Goal: Task Accomplishment & Management: Manage account settings

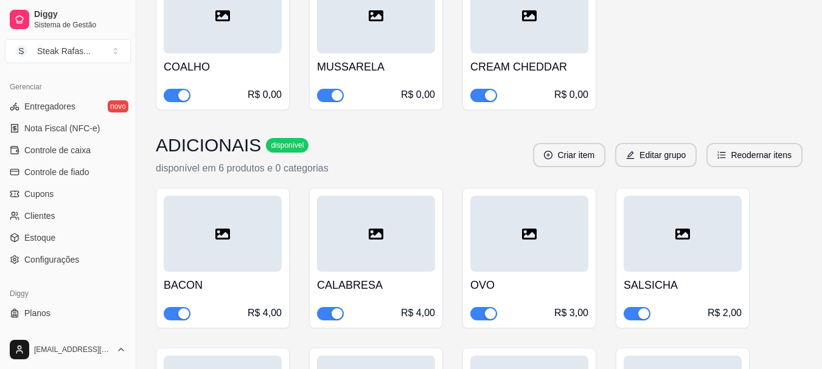
scroll to position [506, 0]
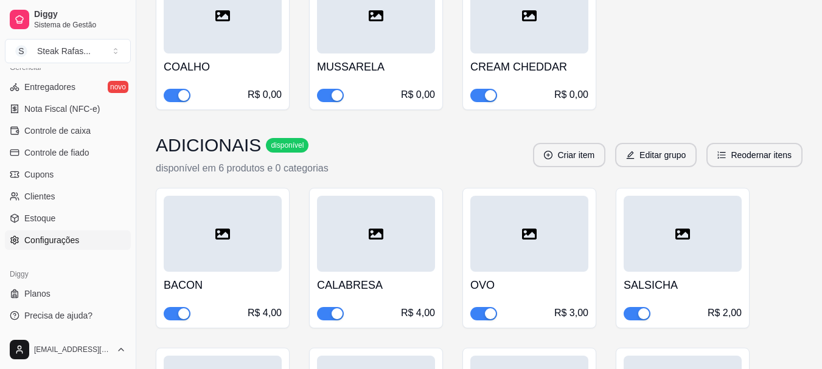
click at [50, 241] on span "Configurações" at bounding box center [51, 240] width 55 height 12
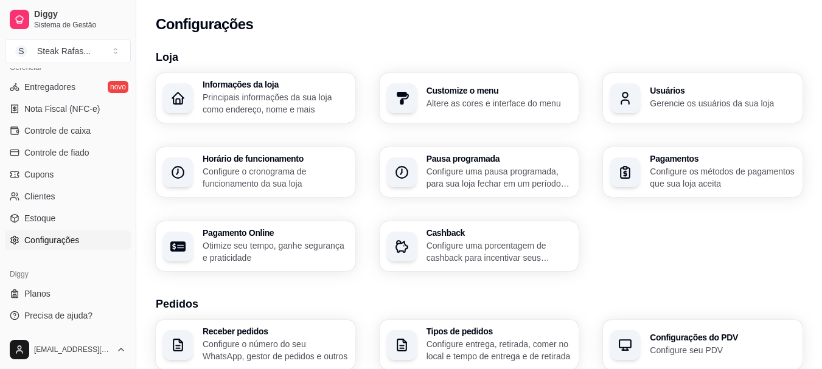
click at [254, 88] on h3 "Informações da loja" at bounding box center [274, 84] width 145 height 9
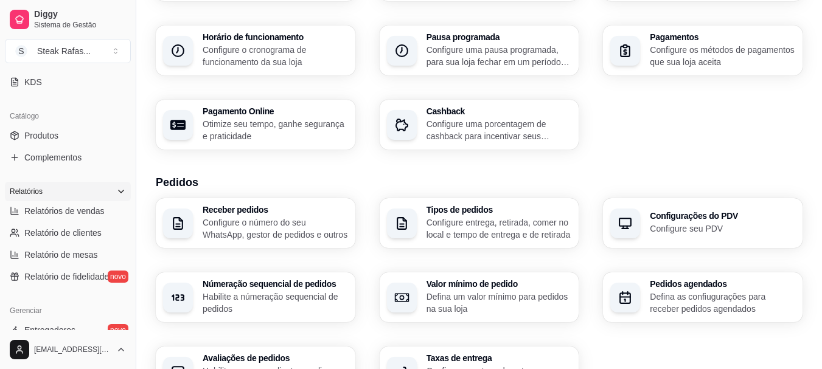
scroll to position [202, 0]
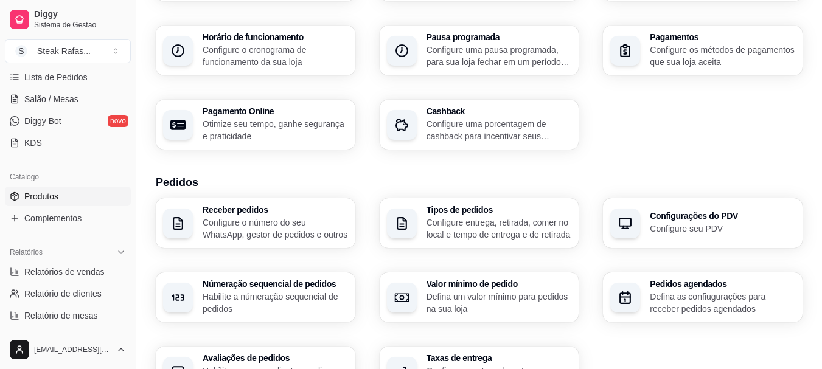
click at [58, 189] on link "Produtos" at bounding box center [68, 196] width 126 height 19
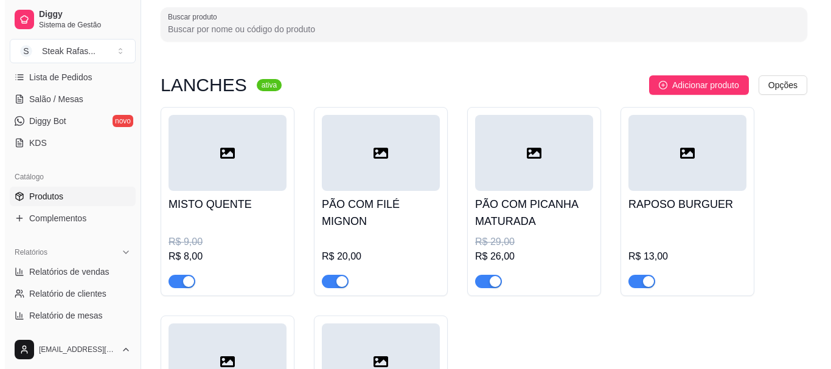
scroll to position [122, 0]
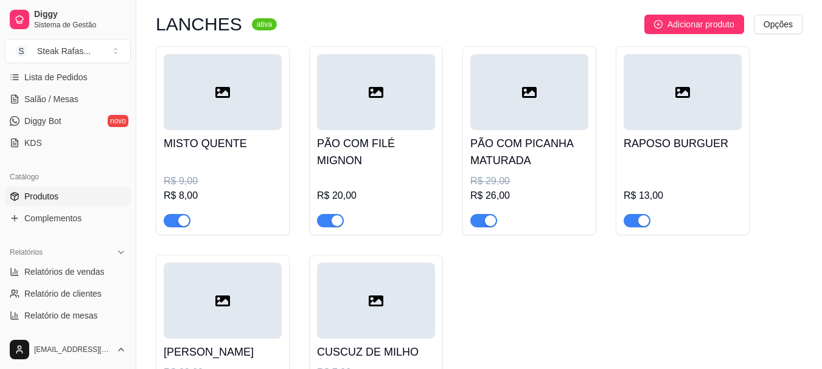
click at [731, 111] on div at bounding box center [682, 92] width 118 height 76
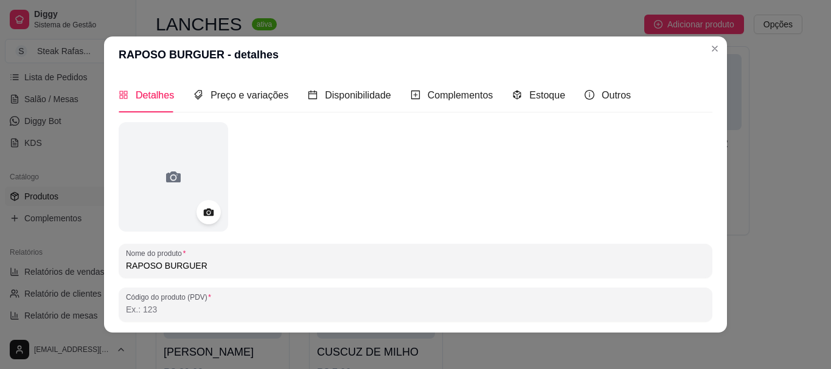
drag, startPoint x: 201, startPoint y: 265, endPoint x: 55, endPoint y: 265, distance: 145.9
click at [55, 265] on div "RAPOSO BURGUER - detalhes Detalhes Preço e variações Disponibilidade Complement…" at bounding box center [415, 184] width 831 height 369
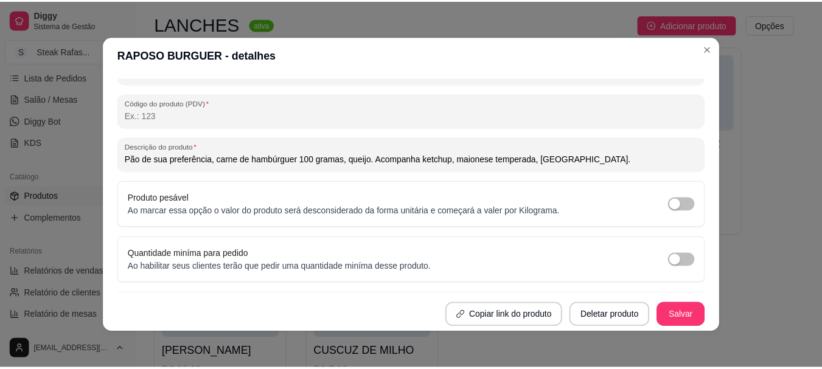
scroll to position [2, 0]
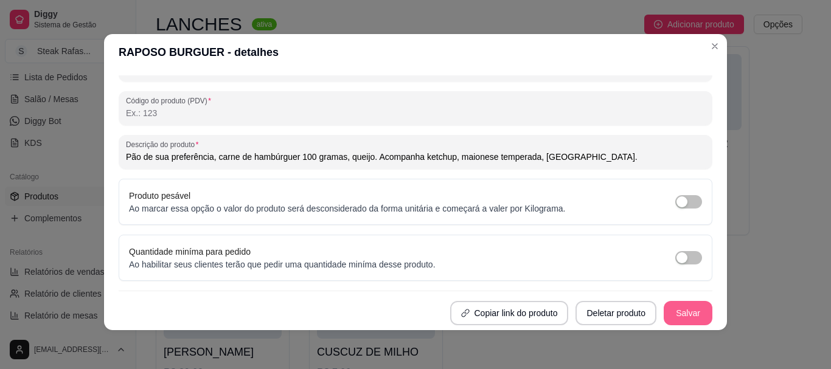
type input "HAMBURGUER SIMPLES"
click at [674, 314] on button "Salvar" at bounding box center [687, 313] width 49 height 24
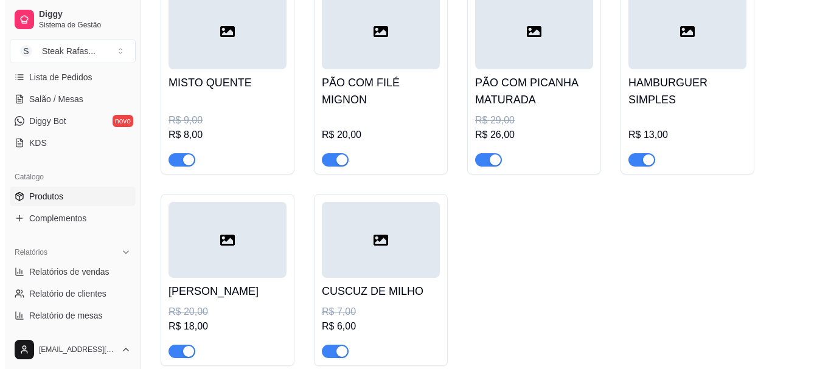
scroll to position [243, 0]
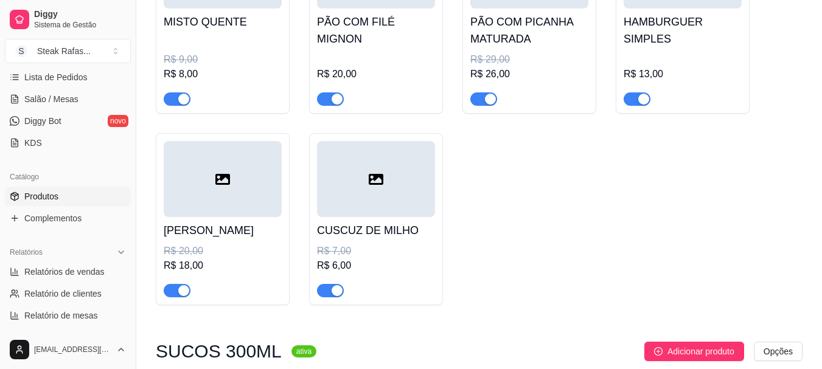
click at [198, 176] on div at bounding box center [223, 179] width 118 height 76
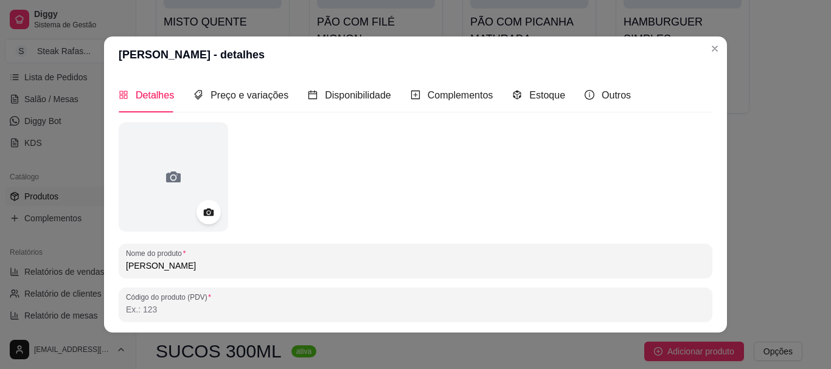
drag, startPoint x: 226, startPoint y: 272, endPoint x: 71, endPoint y: 265, distance: 155.2
click at [71, 265] on div "RAFAS BURGUERMAN - detalhes Detalhes Preço e variações Disponibilidade Compleme…" at bounding box center [415, 184] width 831 height 369
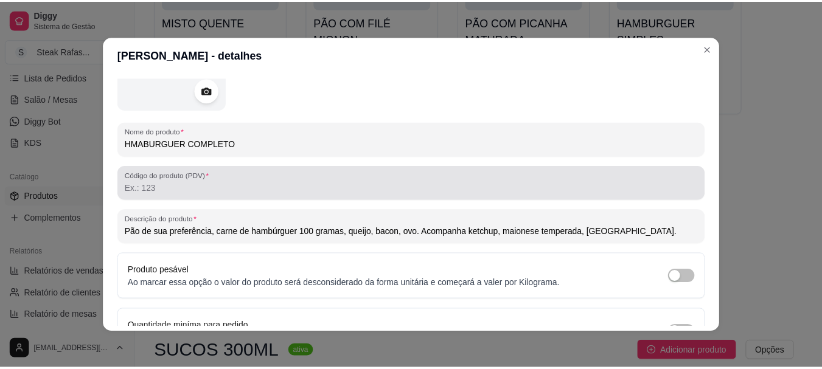
scroll to position [194, 0]
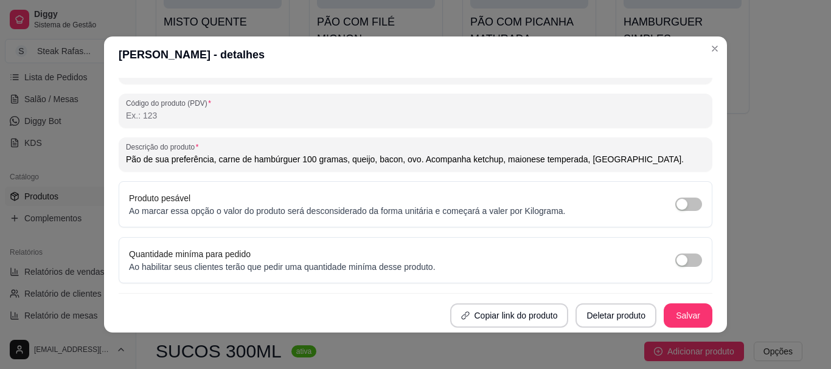
type input "HMABURGUER COMPLETO"
click at [671, 306] on button "Salvar" at bounding box center [687, 316] width 47 height 24
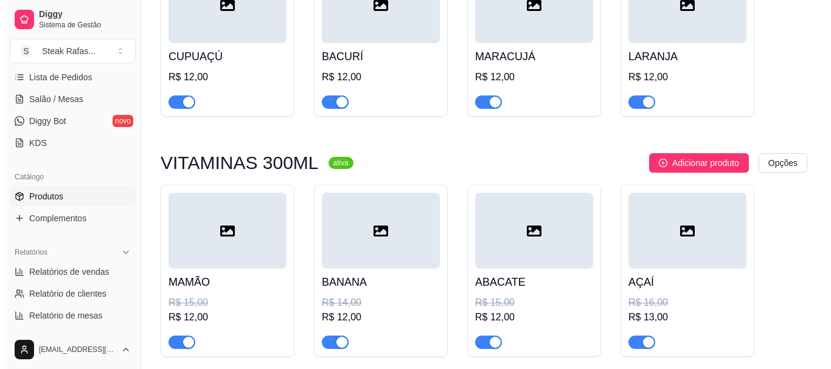
scroll to position [912, 0]
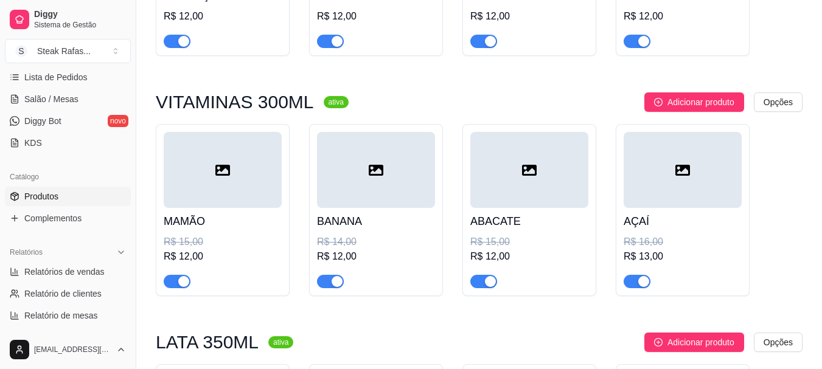
click at [251, 198] on div at bounding box center [223, 170] width 118 height 76
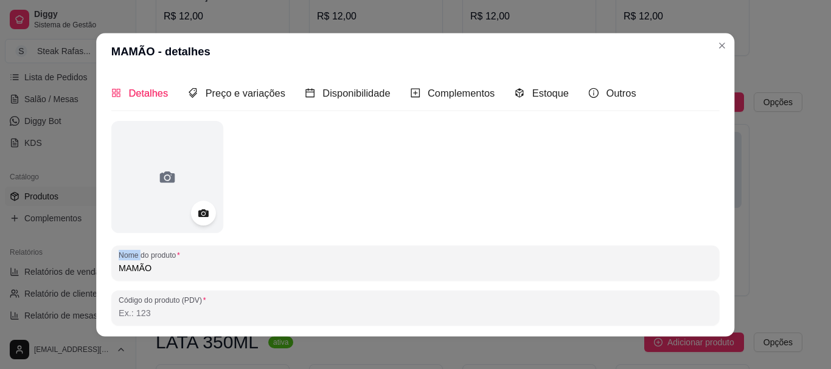
click at [251, 198] on div at bounding box center [415, 177] width 608 height 112
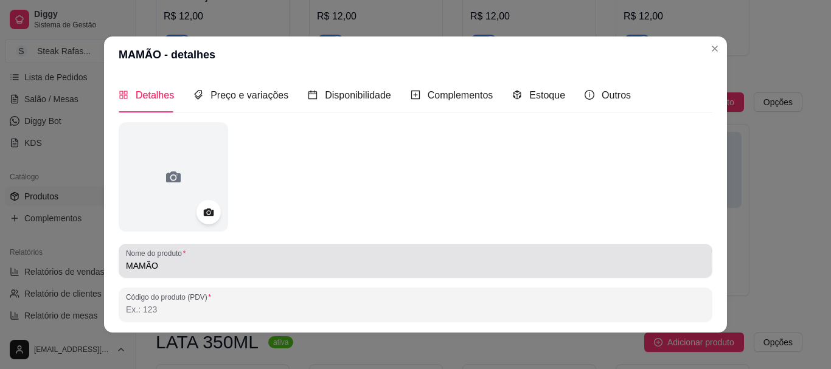
click at [126, 266] on input "MAMÃO" at bounding box center [415, 266] width 579 height 12
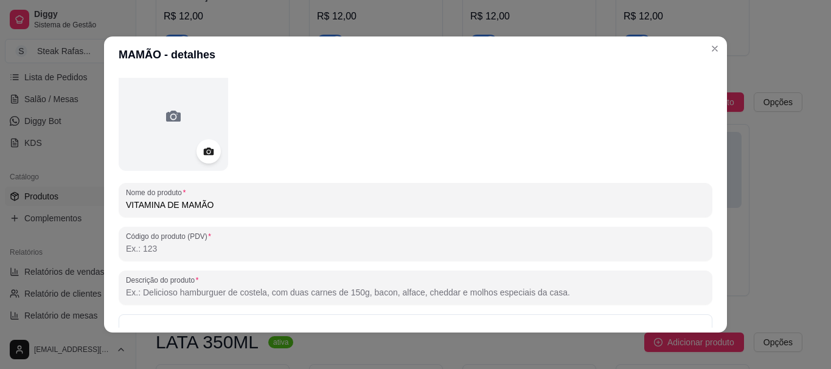
scroll to position [0, 0]
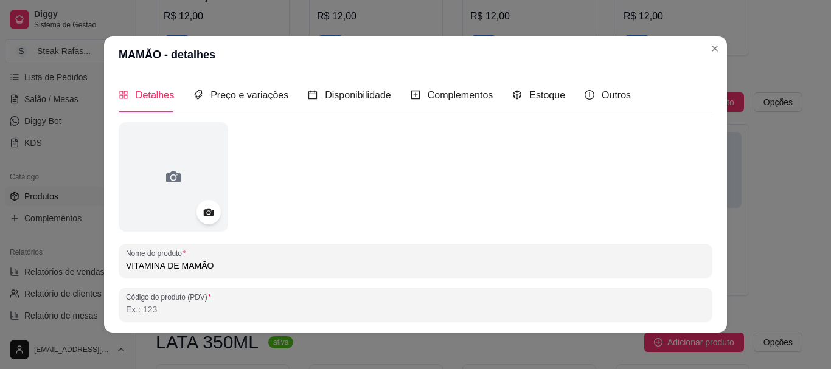
drag, startPoint x: 176, startPoint y: 265, endPoint x: 80, endPoint y: 271, distance: 95.6
click at [80, 271] on div "MAMÃO - detalhes Detalhes Preço e variações Disponibilidade Complementos Estoqu…" at bounding box center [415, 184] width 831 height 369
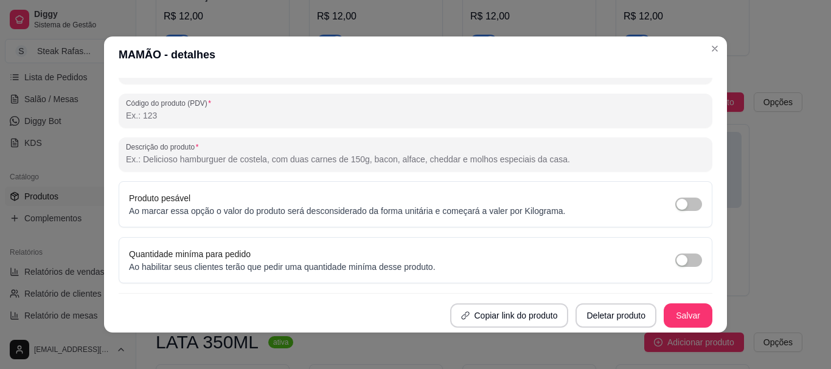
scroll to position [2, 0]
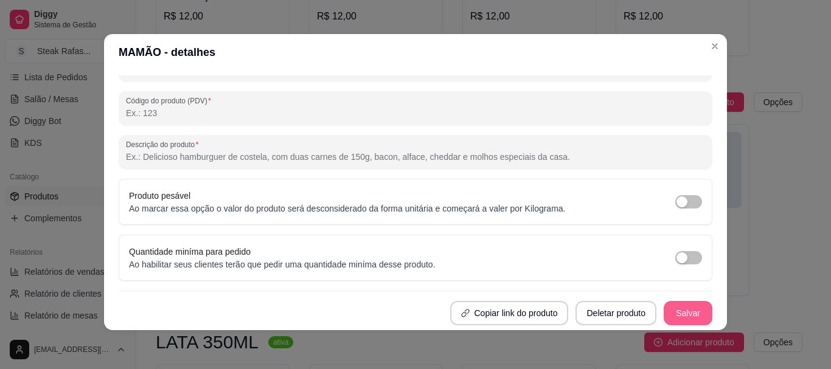
type input "VITAMINA DE MAMÃO"
click at [670, 308] on button "Salvar" at bounding box center [687, 313] width 49 height 24
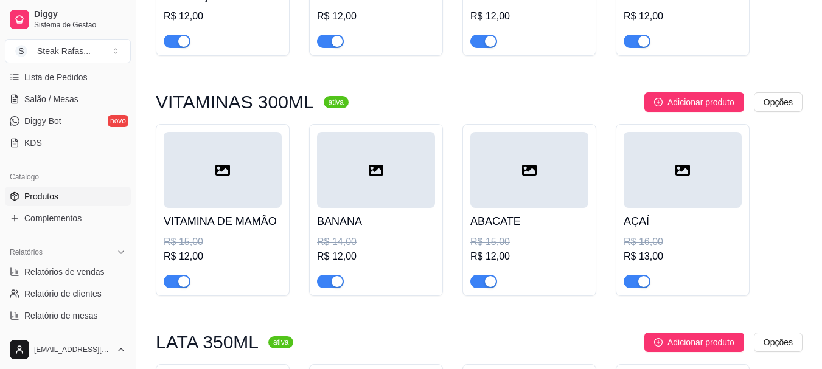
click at [373, 176] on icon at bounding box center [376, 170] width 15 height 11
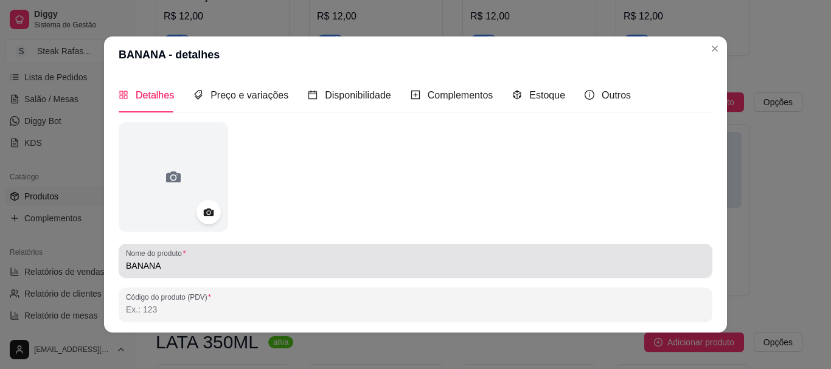
click at [120, 262] on div "Nome do produto BANANA" at bounding box center [416, 261] width 594 height 34
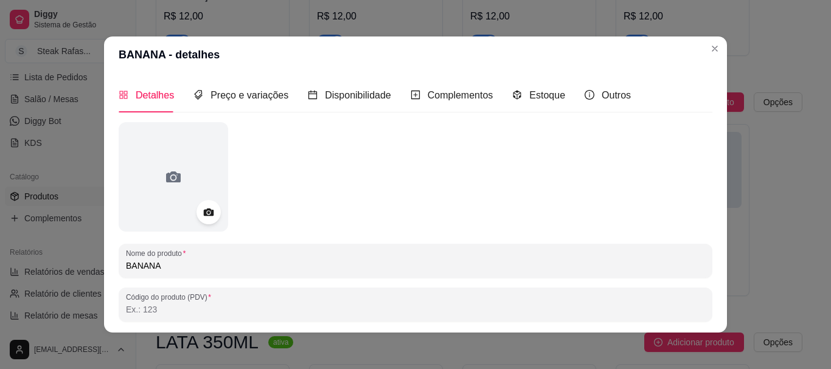
click at [126, 266] on input "BANANA" at bounding box center [415, 266] width 579 height 12
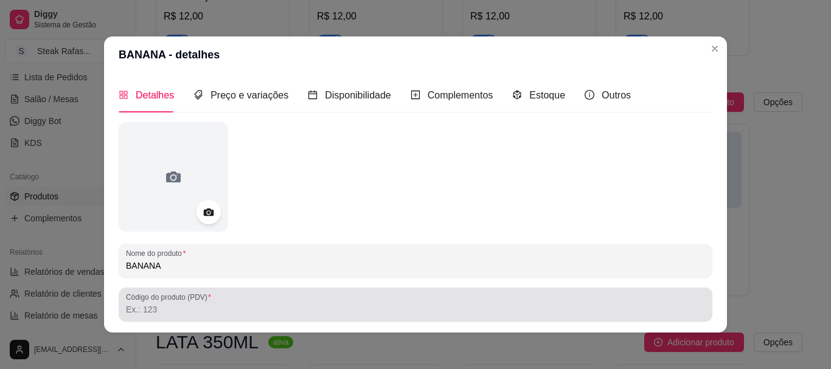
paste input "VITAMINA DE"
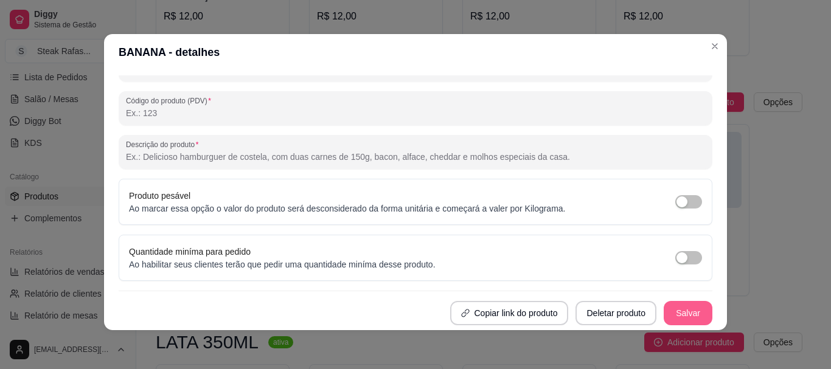
type input "VITAMINA DE BANANA"
click at [688, 310] on button "Salvar" at bounding box center [687, 313] width 49 height 24
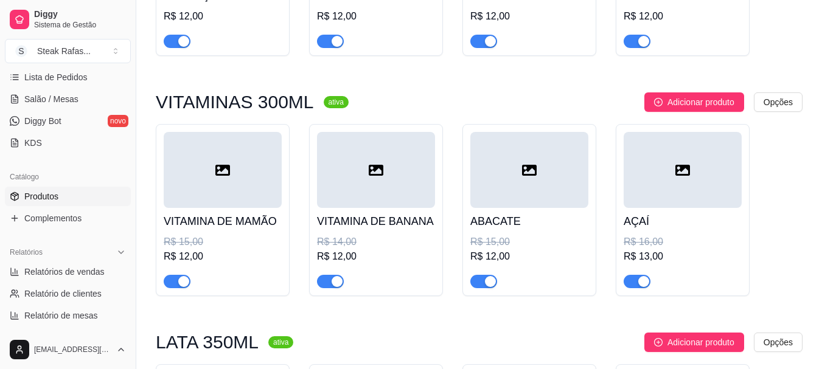
click at [513, 164] on div at bounding box center [529, 170] width 118 height 76
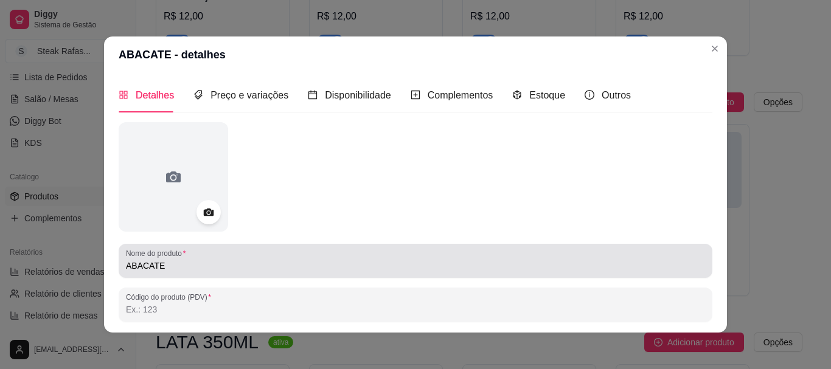
drag, startPoint x: 120, startPoint y: 267, endPoint x: 140, endPoint y: 267, distance: 20.1
click at [122, 267] on div "Nome do produto ABACATE" at bounding box center [416, 261] width 594 height 34
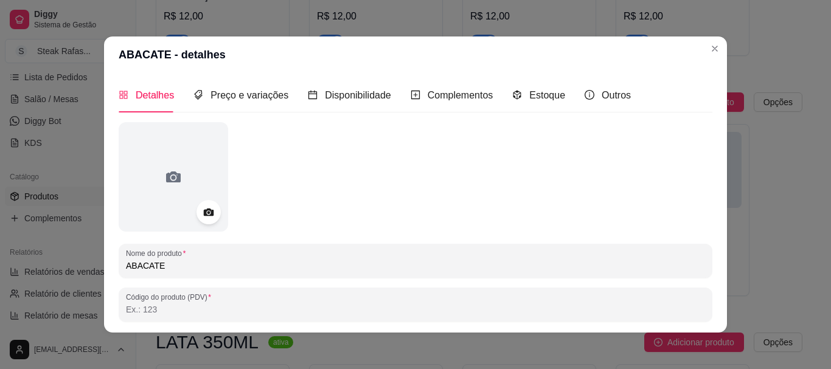
click at [119, 268] on div "Nome do produto ABACATE" at bounding box center [416, 261] width 594 height 34
click at [126, 265] on input "ABACATE" at bounding box center [415, 266] width 579 height 12
paste input "VITAMINA DE"
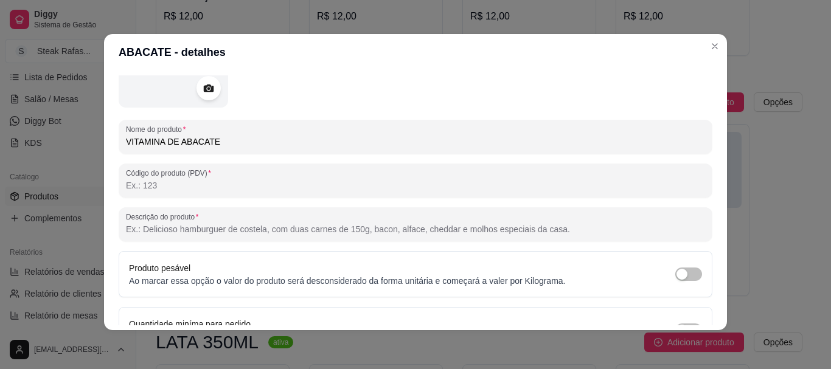
scroll to position [194, 0]
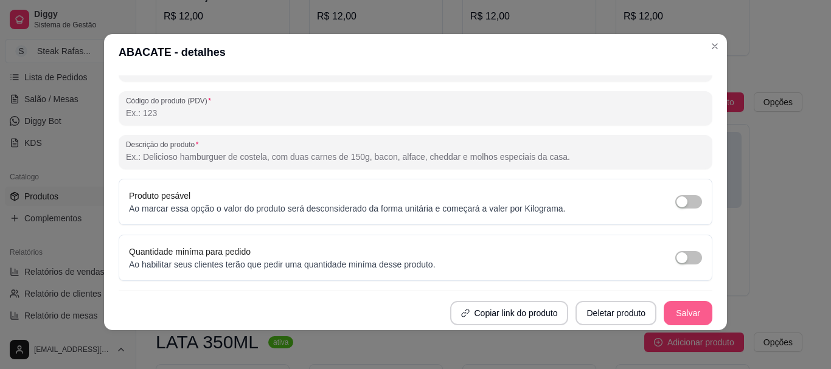
type input "VITAMINA DE ABACATE"
click at [671, 310] on button "Salvar" at bounding box center [687, 314] width 47 height 24
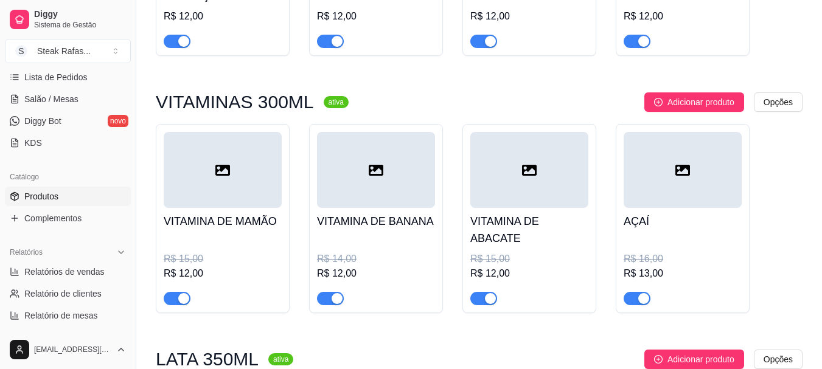
click at [650, 196] on div at bounding box center [682, 170] width 118 height 76
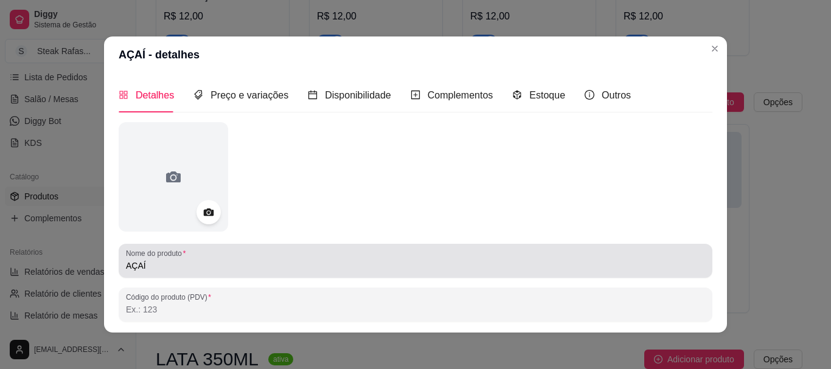
click at [119, 267] on div "Nome do produto AÇAÍ" at bounding box center [416, 261] width 594 height 34
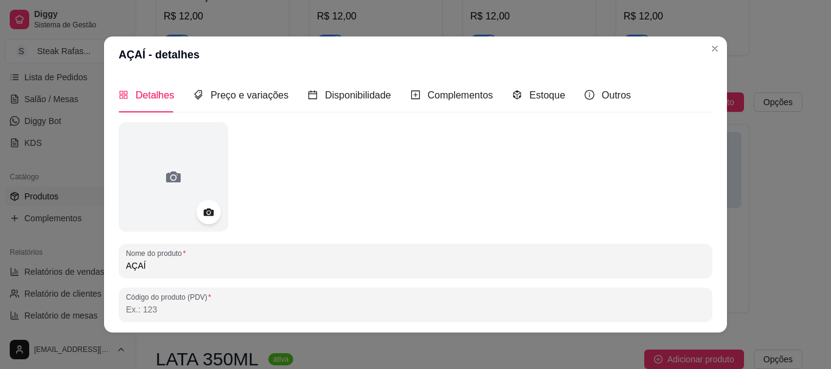
click at [126, 262] on input "AÇAÍ" at bounding box center [415, 266] width 579 height 12
paste input "VITAMINA DE"
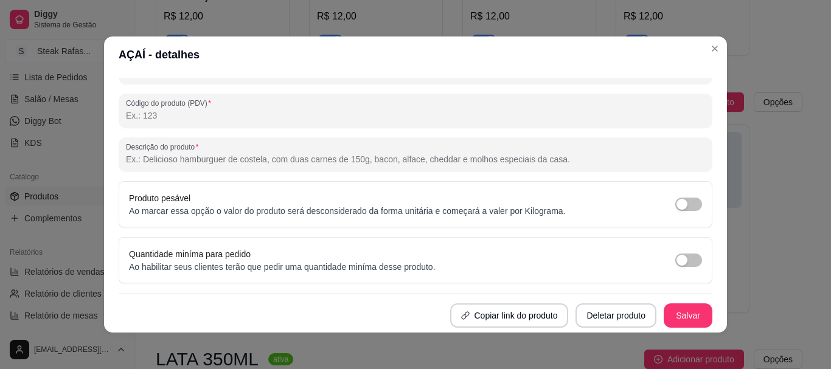
scroll to position [2, 0]
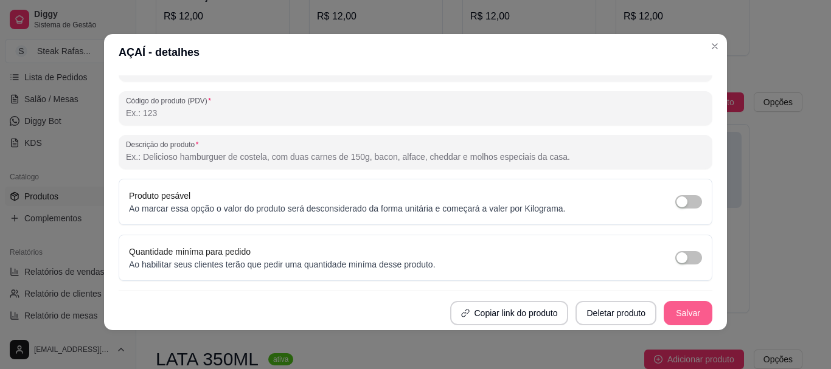
type input "VITAMINA DE AÇAÍ"
click at [693, 316] on button "Salvar" at bounding box center [687, 313] width 49 height 24
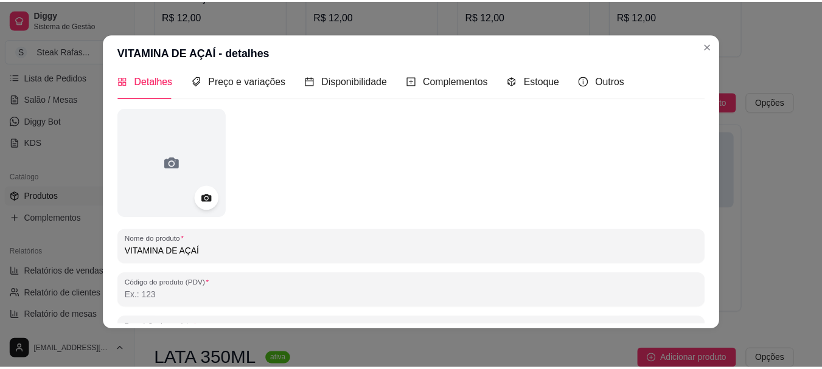
scroll to position [0, 0]
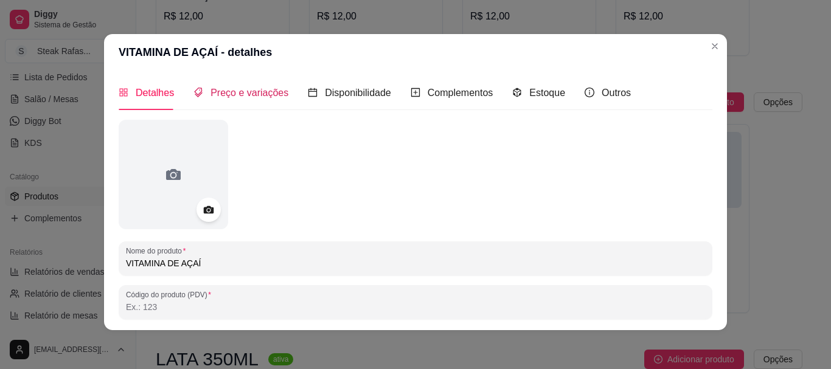
click at [247, 88] on span "Preço e variações" at bounding box center [249, 93] width 78 height 10
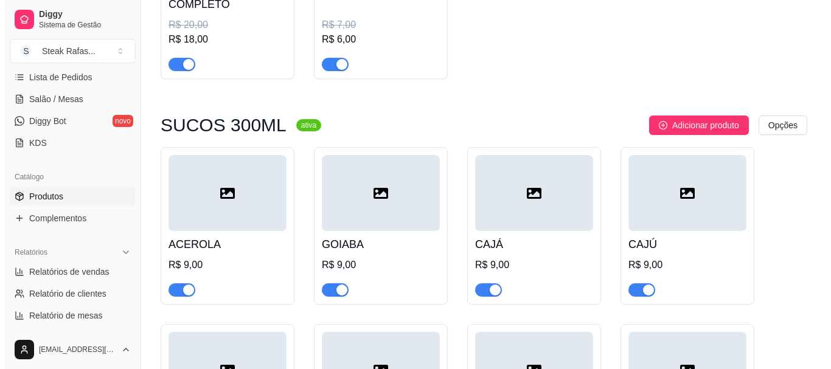
scroll to position [547, 0]
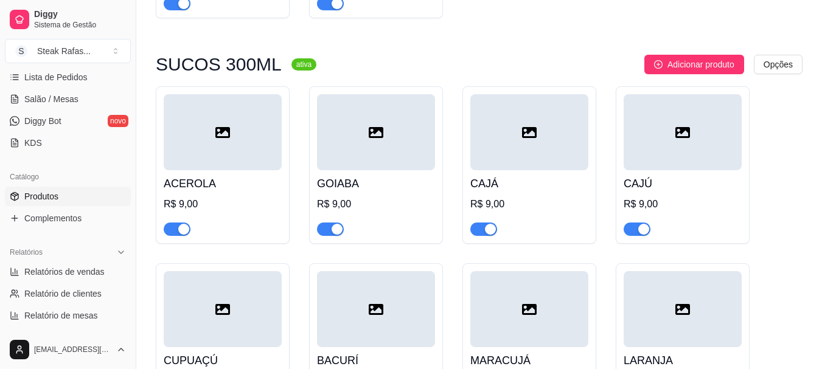
click at [175, 134] on div at bounding box center [223, 132] width 118 height 76
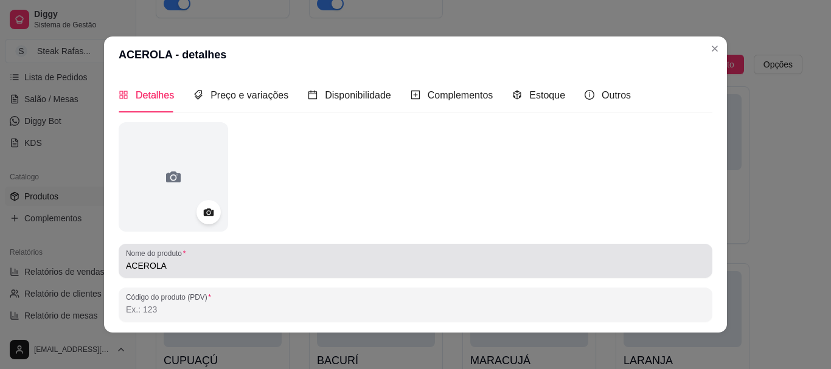
click at [119, 269] on div "Nome do produto ACEROLA" at bounding box center [416, 261] width 594 height 34
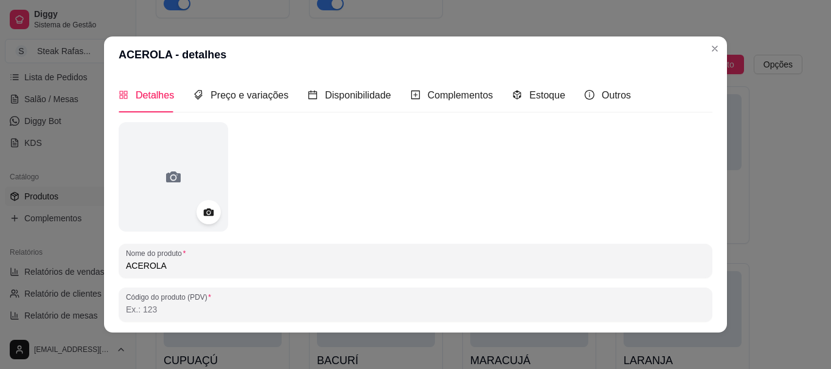
click at [120, 267] on div "Nome do produto ACEROLA" at bounding box center [416, 261] width 594 height 34
click at [119, 265] on div "Nome do produto ACEROLA" at bounding box center [416, 261] width 594 height 34
click at [120, 265] on div "Nome do produto ACEROLA" at bounding box center [416, 261] width 594 height 34
click at [126, 264] on input "ACEROLA" at bounding box center [415, 266] width 579 height 12
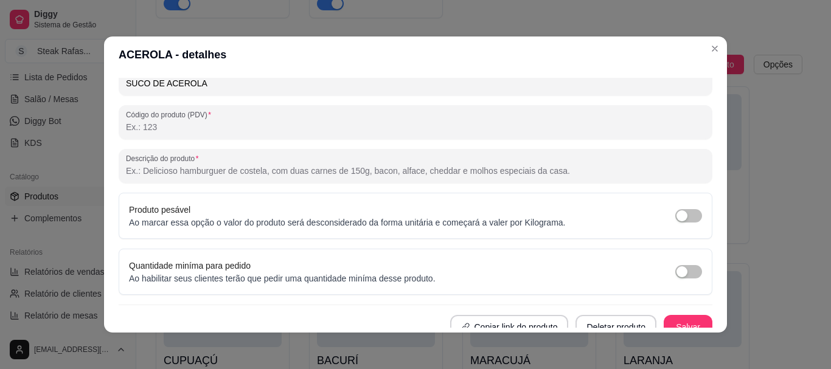
scroll to position [2, 0]
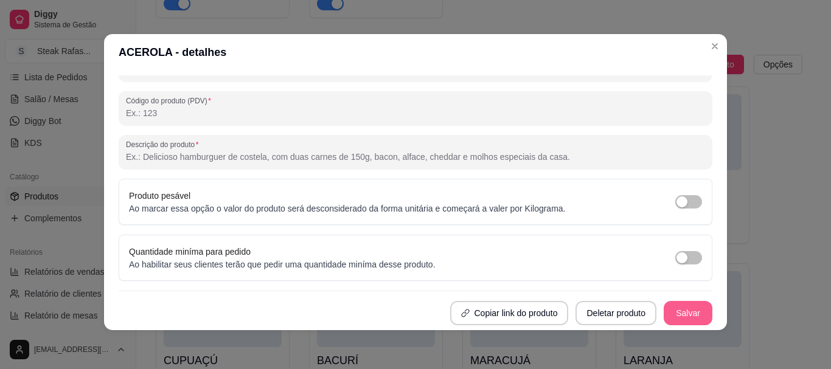
type input "SUCO DE ACEROLA"
click at [679, 308] on button "Salvar" at bounding box center [687, 313] width 49 height 24
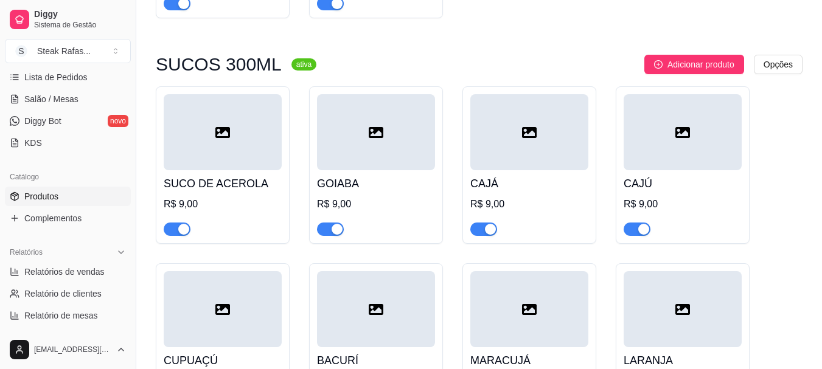
click at [370, 143] on div at bounding box center [376, 132] width 118 height 76
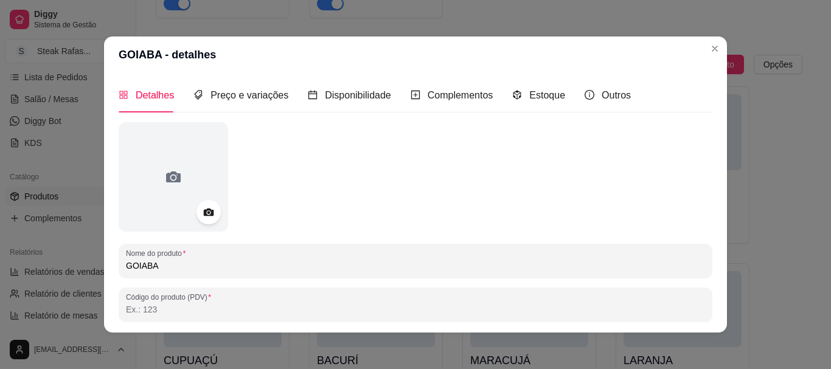
click at [126, 266] on input "GOIABA" at bounding box center [415, 266] width 579 height 12
paste input "SUCO DE"
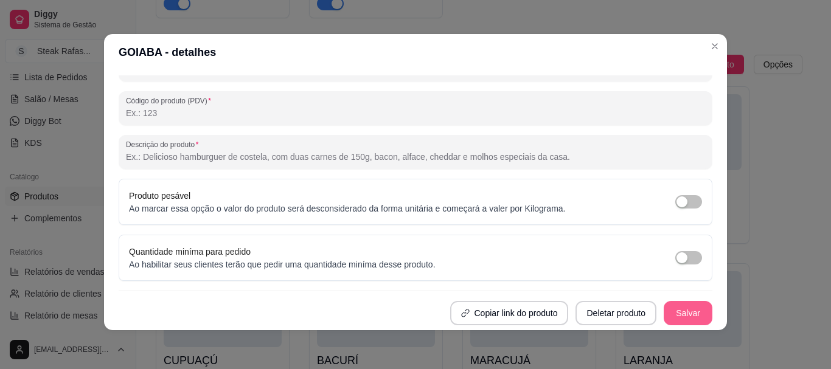
type input "SUCO DE GOIABA"
click at [687, 322] on button "Salvar" at bounding box center [687, 313] width 49 height 24
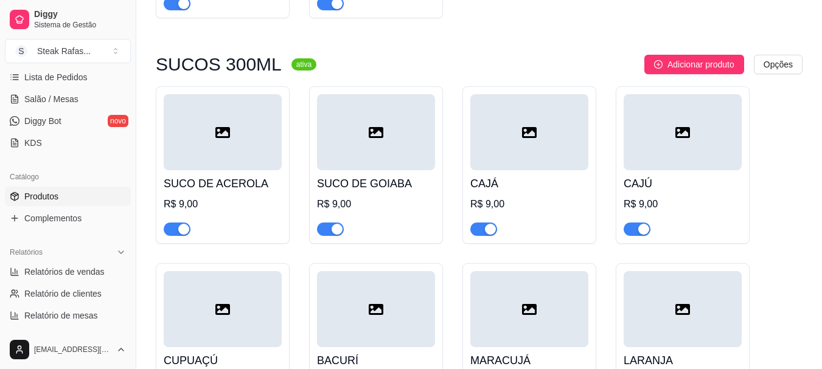
click at [494, 156] on div at bounding box center [529, 132] width 118 height 76
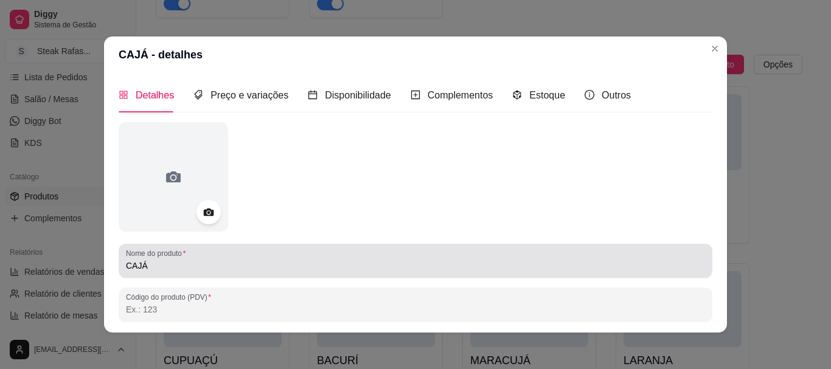
click at [120, 265] on div "Nome do produto CAJÁ" at bounding box center [416, 261] width 594 height 34
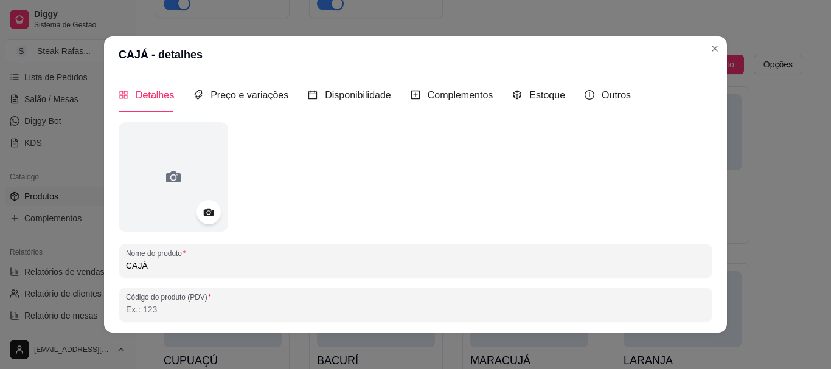
click at [126, 268] on input "CAJÁ" at bounding box center [415, 266] width 579 height 12
paste input "SUCO DE"
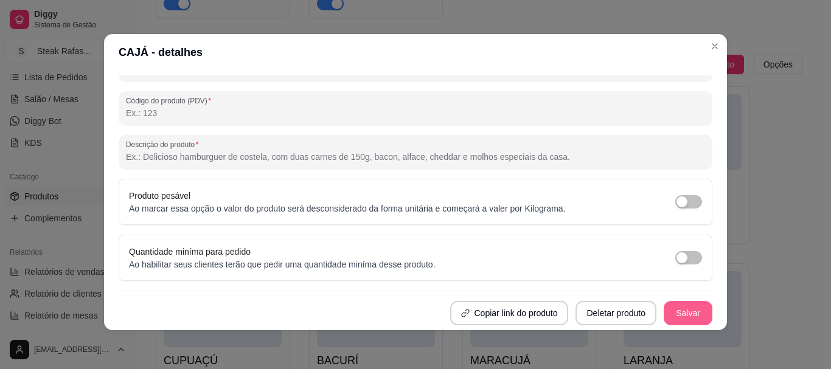
type input "SUCO DE CAJÁ"
click at [669, 301] on button "Salvar" at bounding box center [687, 313] width 49 height 24
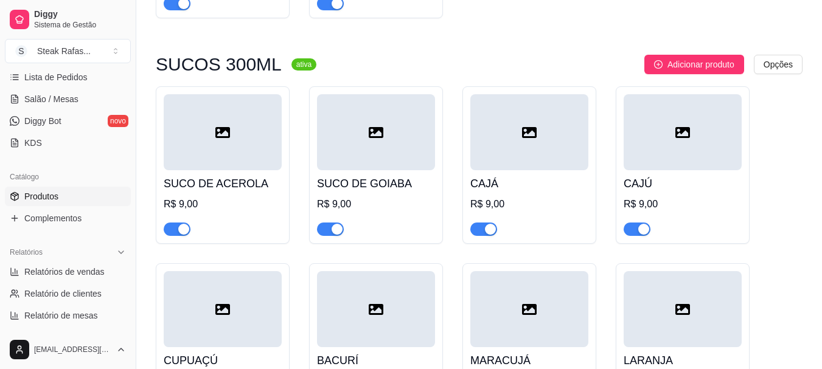
click at [502, 147] on div at bounding box center [529, 132] width 118 height 76
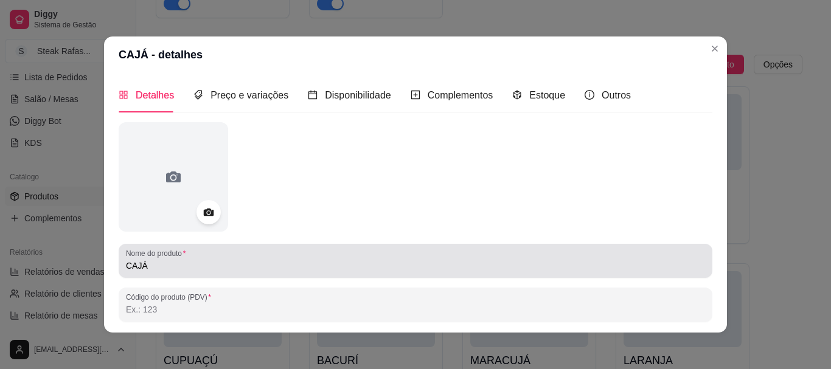
click at [120, 264] on div "Nome do produto CAJÁ" at bounding box center [416, 261] width 594 height 34
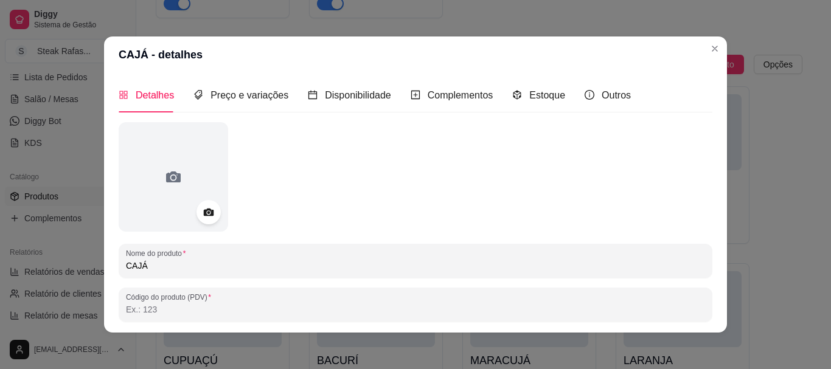
click at [126, 264] on input "CAJÁ" at bounding box center [415, 266] width 579 height 12
paste input "SUCO DE"
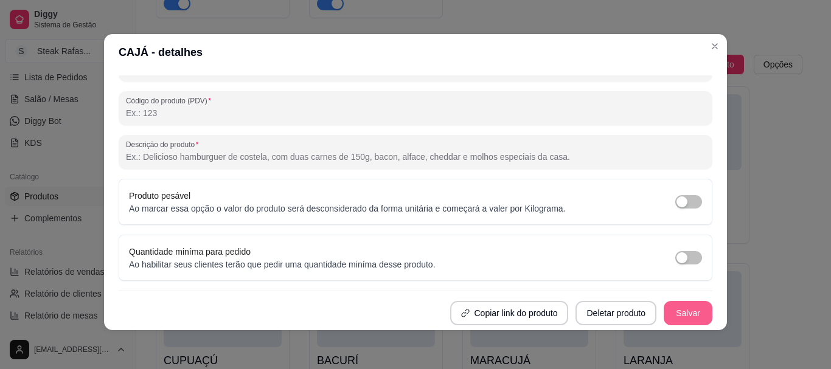
type input "SUCO DE CAJÁ"
click at [685, 307] on button "Salvar" at bounding box center [687, 314] width 47 height 24
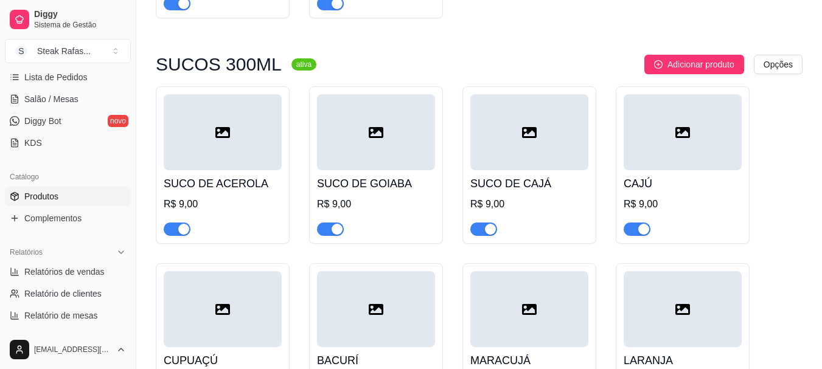
click at [628, 135] on div at bounding box center [682, 132] width 118 height 76
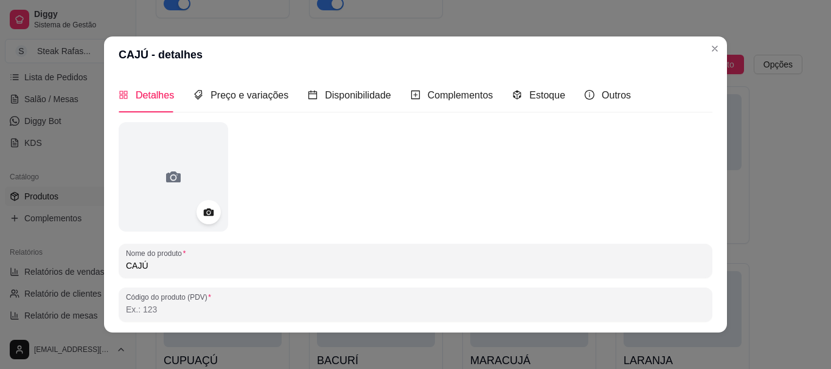
click at [126, 264] on input "CAJÚ" at bounding box center [415, 266] width 579 height 12
paste input "SUCO DE"
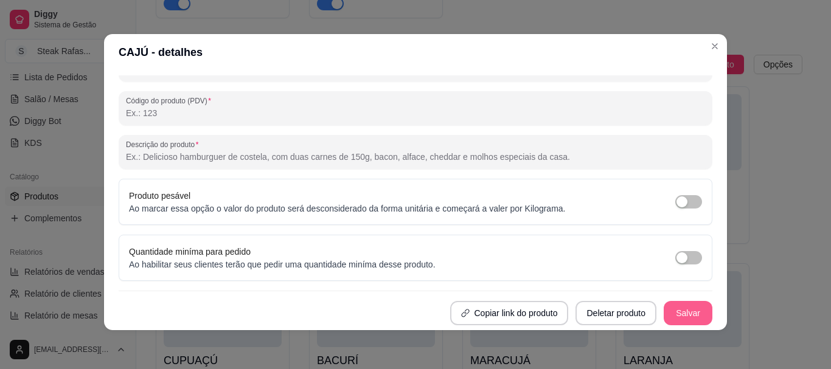
type input "SUCO DE CAJÚ"
click at [670, 319] on button "Salvar" at bounding box center [687, 313] width 49 height 24
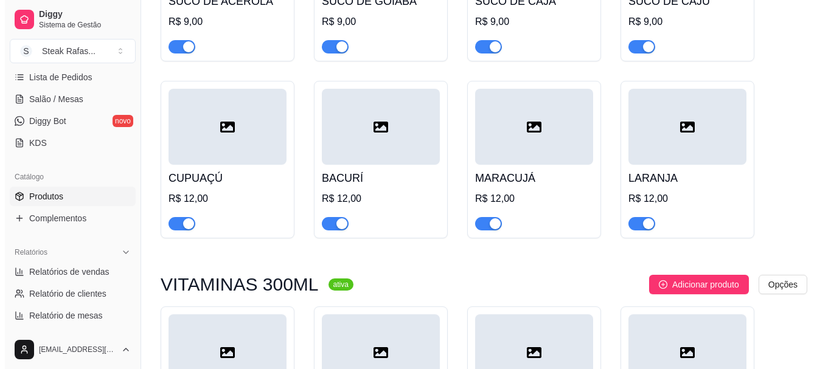
scroll to position [851, 0]
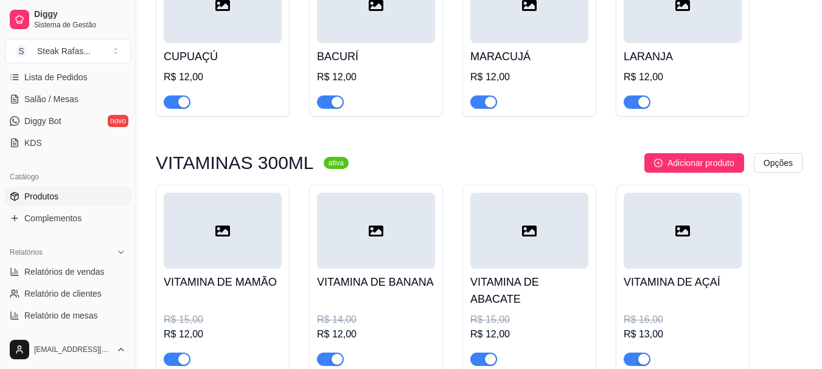
click at [232, 35] on div at bounding box center [223, 5] width 118 height 76
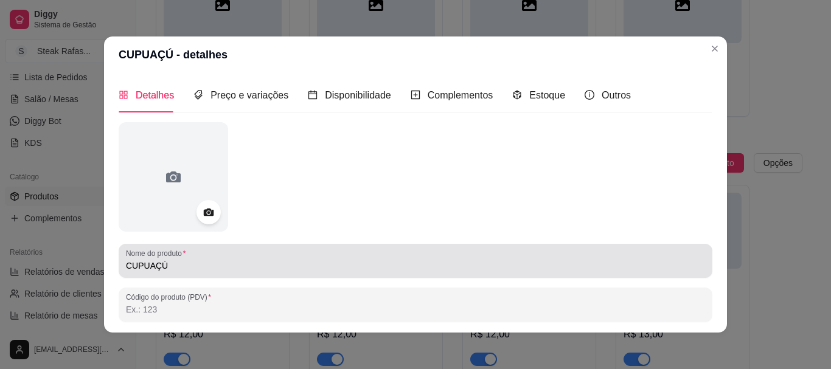
click at [120, 267] on div "Nome do produto CUPUAÇÚ" at bounding box center [416, 261] width 594 height 34
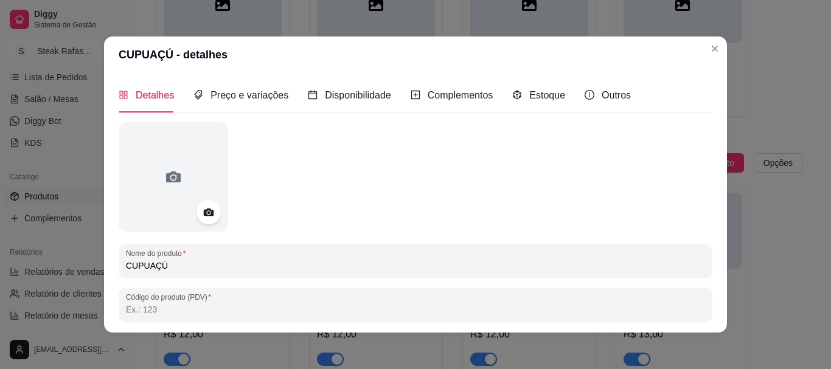
click at [120, 265] on div "Nome do produto CUPUAÇÚ" at bounding box center [416, 261] width 594 height 34
click at [126, 265] on input "CUPUAÇÚ" at bounding box center [415, 266] width 579 height 12
paste input "SUCO DE"
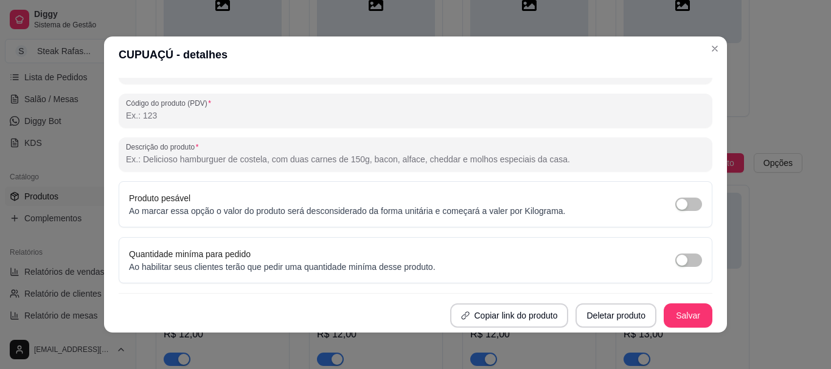
scroll to position [2, 0]
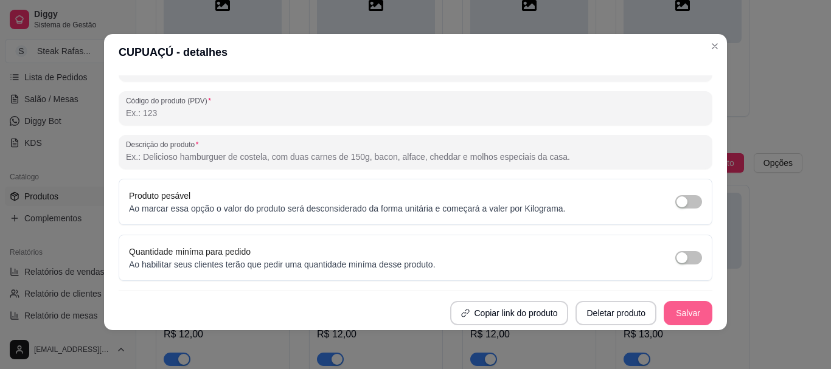
type input "SUCO DE CUPUAÇÚ"
click at [674, 309] on button "Salvar" at bounding box center [687, 314] width 47 height 24
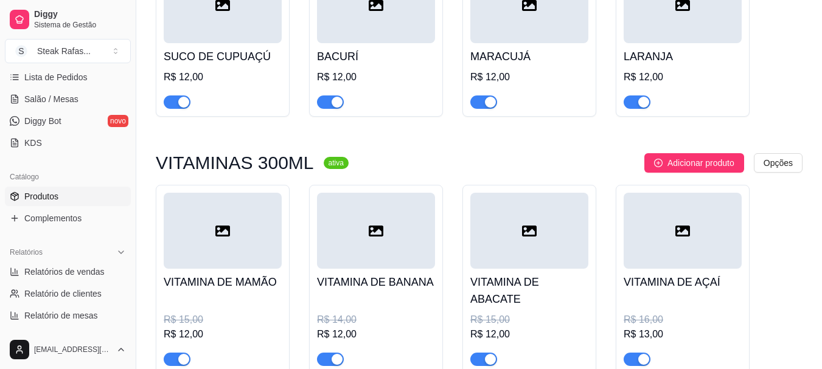
click at [395, 30] on div at bounding box center [376, 5] width 118 height 76
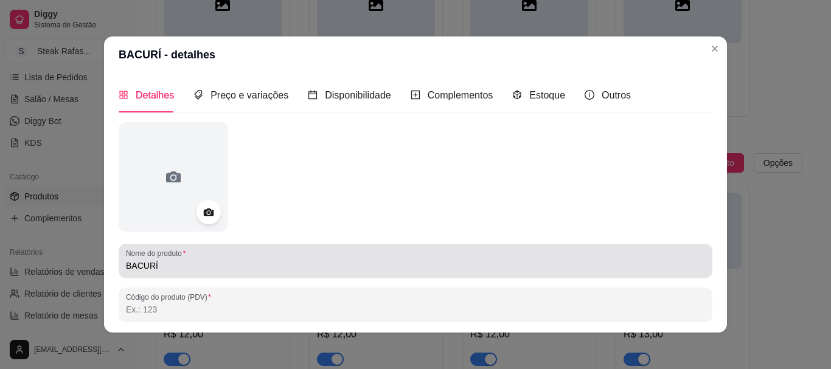
click at [126, 266] on input "BACURÍ" at bounding box center [415, 266] width 579 height 12
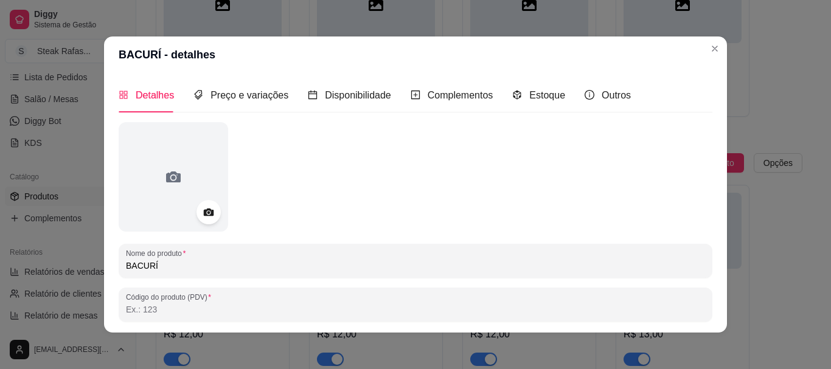
paste input "SUCO DE"
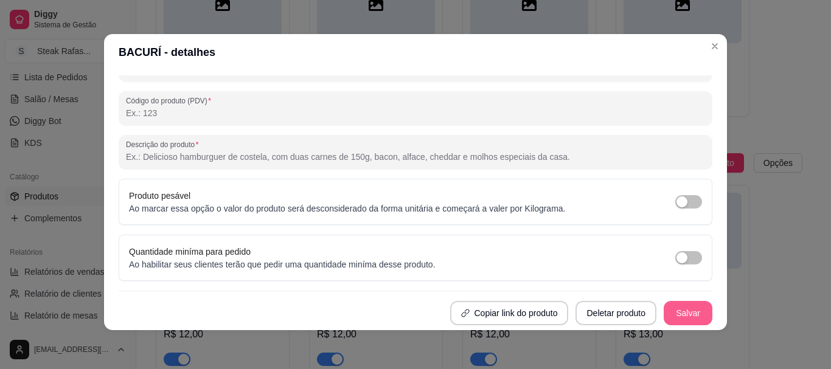
type input "SUCO DE BACURÍ"
click at [674, 310] on button "Salvar" at bounding box center [687, 313] width 49 height 24
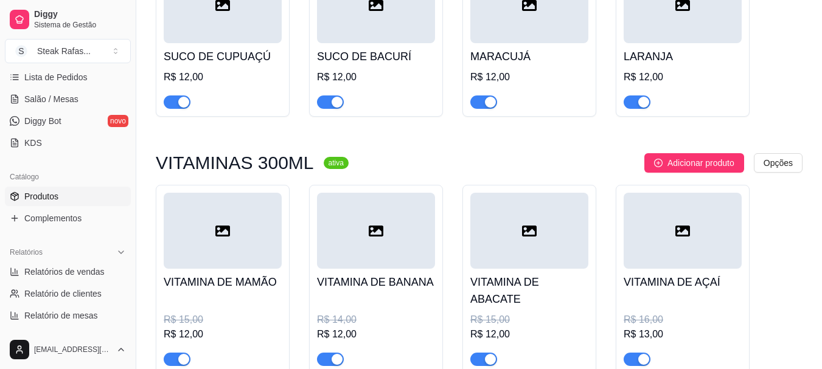
click at [514, 34] on div at bounding box center [529, 5] width 118 height 76
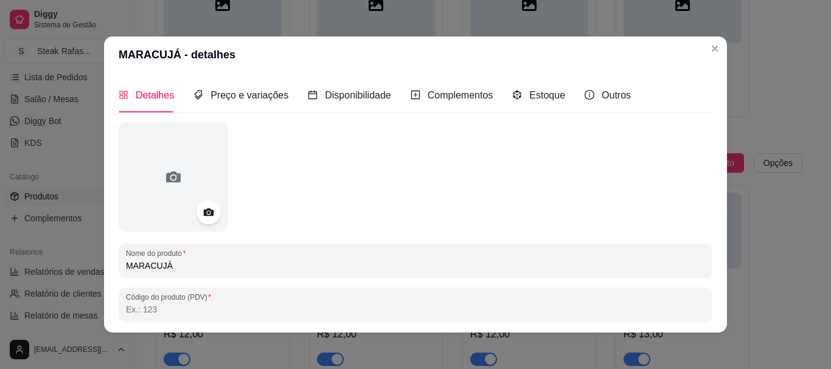
click at [126, 265] on input "MARACUJÁ" at bounding box center [415, 266] width 579 height 12
paste input "SUCO DE"
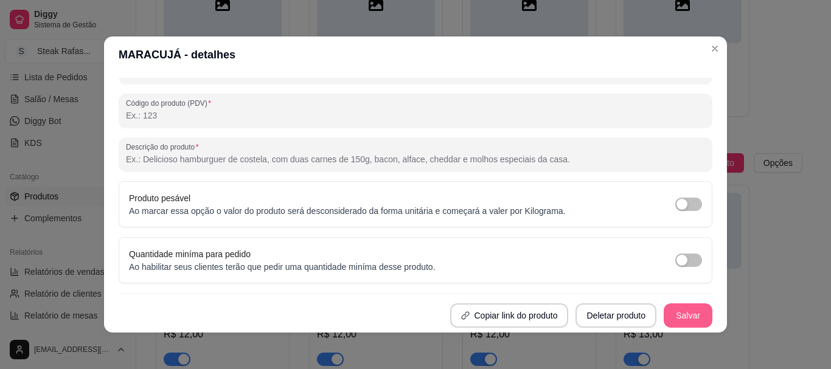
type input "SUCO DE MARACUJÁ"
click at [682, 303] on button "Salvar" at bounding box center [687, 315] width 49 height 24
click at [671, 304] on button "Salvar" at bounding box center [687, 316] width 47 height 24
click at [676, 315] on button "Salvar" at bounding box center [687, 315] width 49 height 24
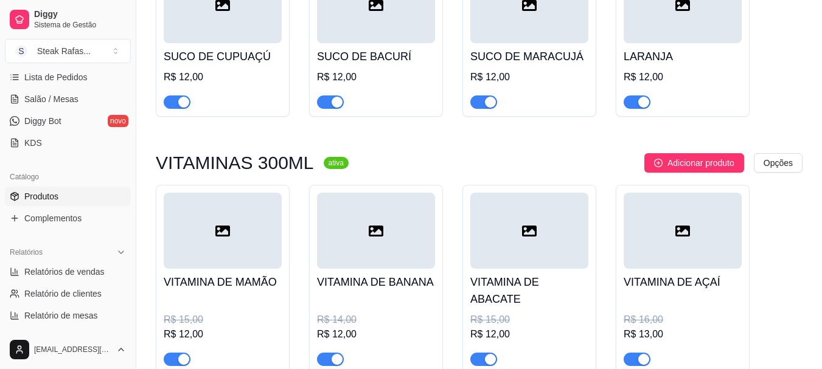
click at [676, 15] on div at bounding box center [682, 5] width 118 height 76
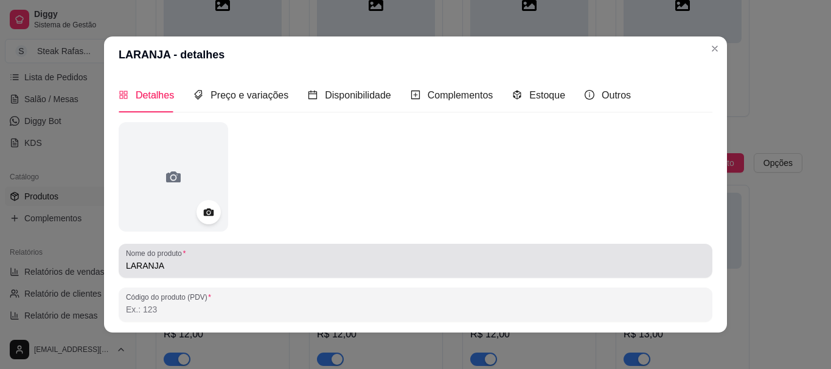
click at [120, 265] on div "Nome do produto LARANJA" at bounding box center [416, 261] width 594 height 34
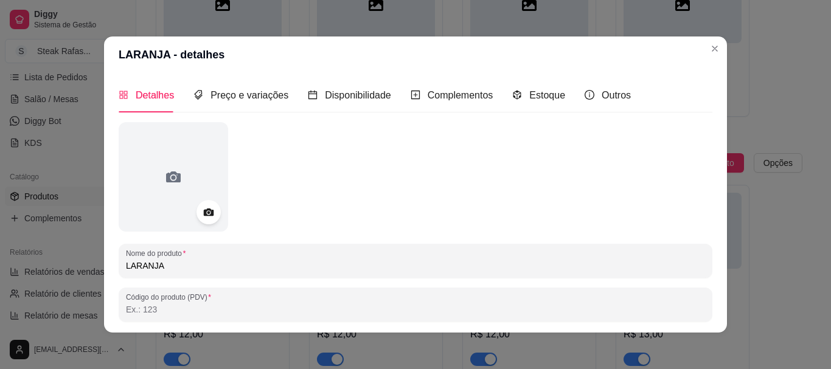
click at [126, 268] on input "LARANJA" at bounding box center [415, 266] width 579 height 12
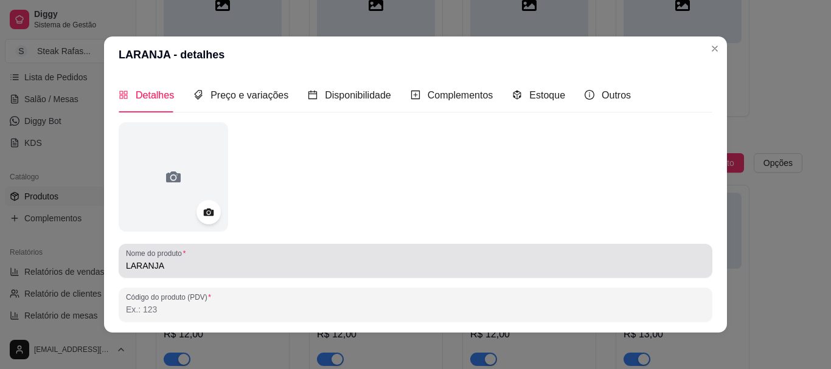
click at [119, 265] on div "Nome do produto LARANJA" at bounding box center [416, 261] width 594 height 34
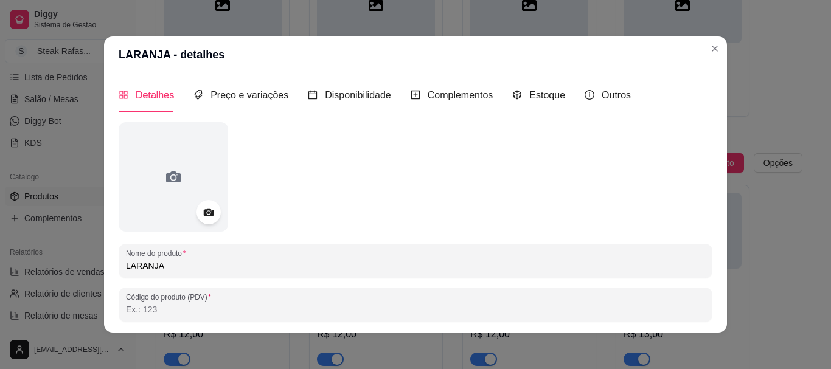
click at [126, 265] on input "LARANJA" at bounding box center [415, 266] width 579 height 12
paste input "SUCO DE"
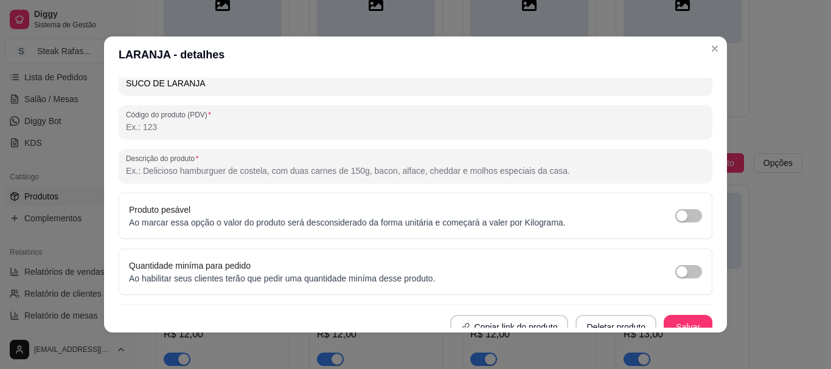
scroll to position [2, 0]
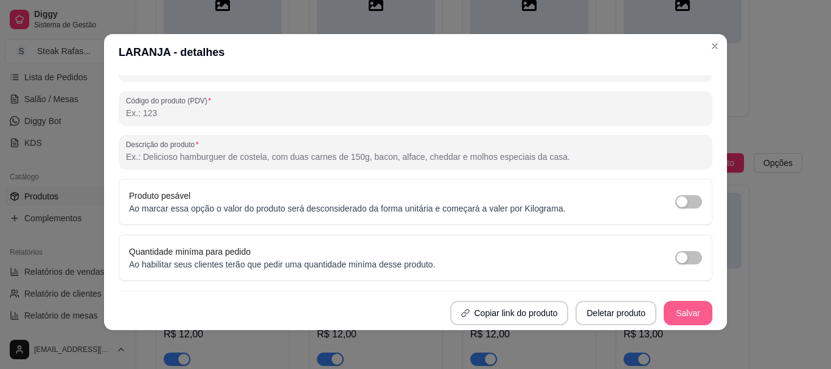
type input "SUCO DE LARANJA"
click at [672, 309] on button "Salvar" at bounding box center [687, 313] width 49 height 24
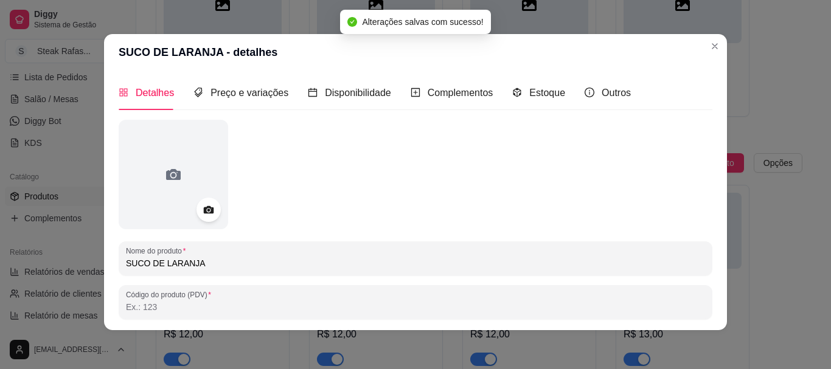
scroll to position [0, 0]
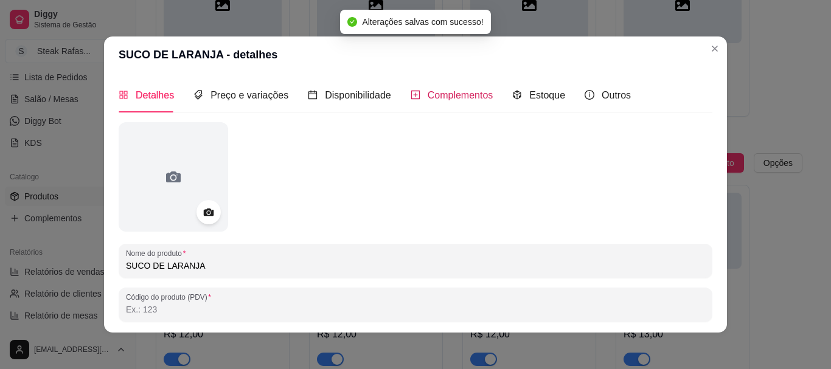
click at [460, 95] on span "Complementos" at bounding box center [460, 95] width 66 height 10
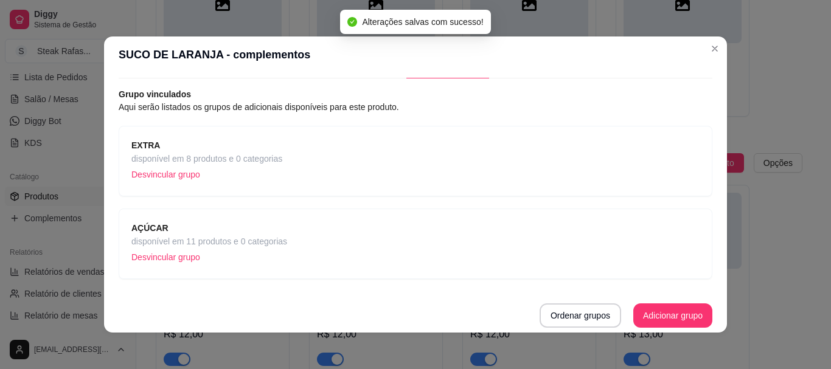
scroll to position [2, 0]
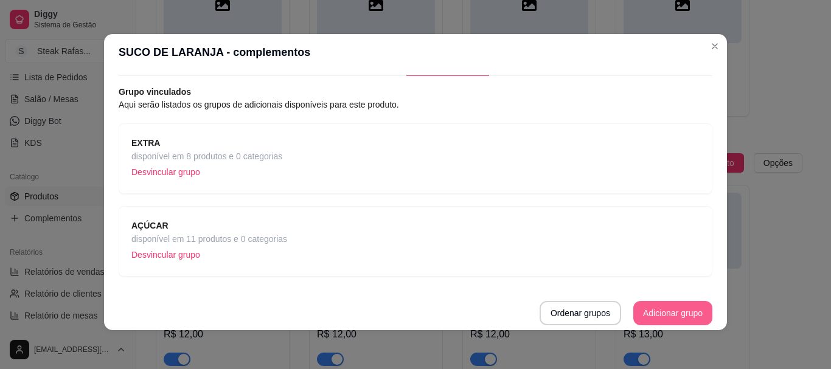
click at [643, 313] on button "Adicionar grupo" at bounding box center [672, 313] width 79 height 24
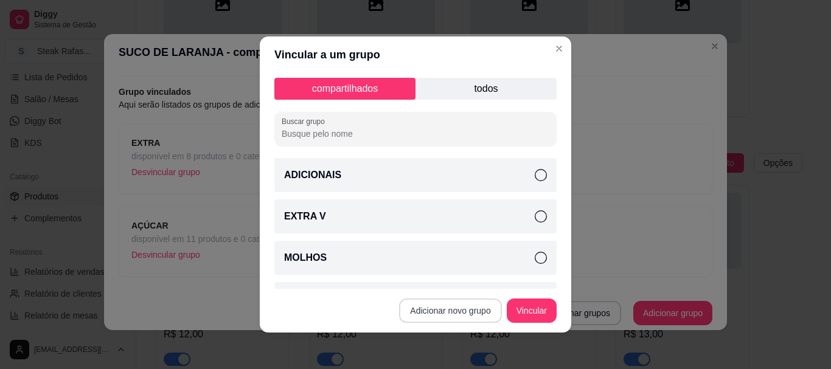
click at [455, 301] on button "Adicionar novo grupo" at bounding box center [450, 311] width 102 height 24
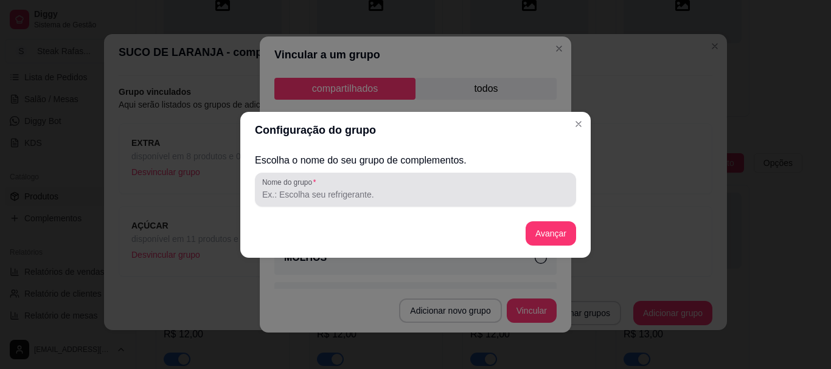
click at [393, 191] on input "Nome do grupo" at bounding box center [415, 195] width 306 height 12
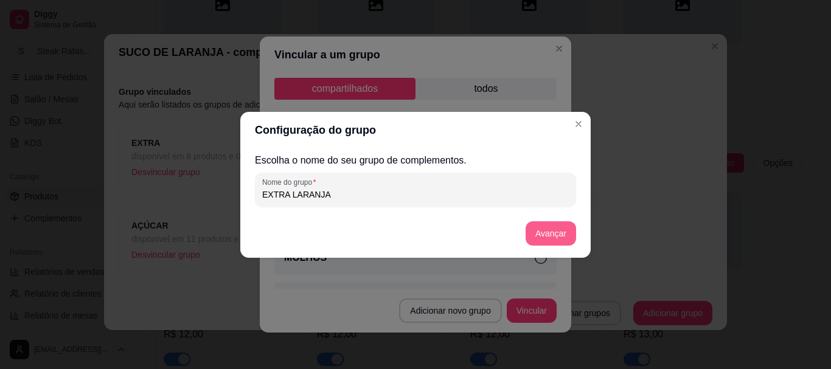
type input "EXTRA LARANJA"
click at [553, 232] on button "Avançar" at bounding box center [550, 233] width 50 height 24
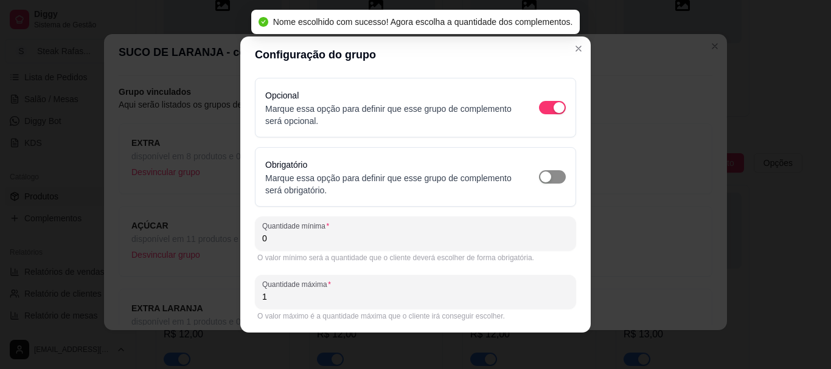
click at [539, 173] on span "button" at bounding box center [552, 176] width 27 height 13
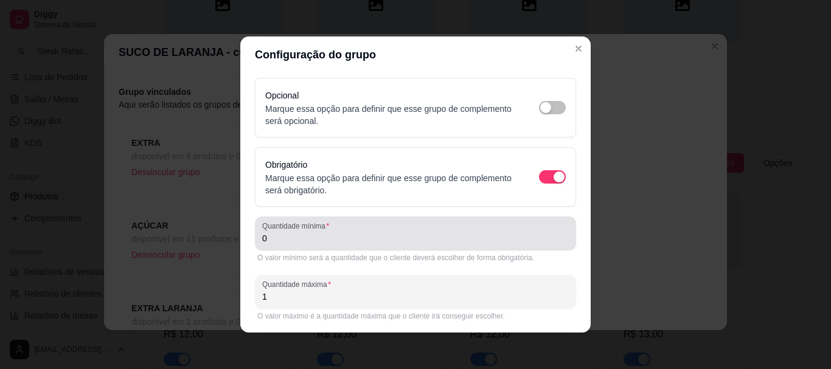
drag, startPoint x: 274, startPoint y: 238, endPoint x: 203, endPoint y: 230, distance: 71.1
click at [203, 230] on div "Configuração do grupo Opcional Marque essa opção para definir que esse grupo de…" at bounding box center [415, 184] width 831 height 369
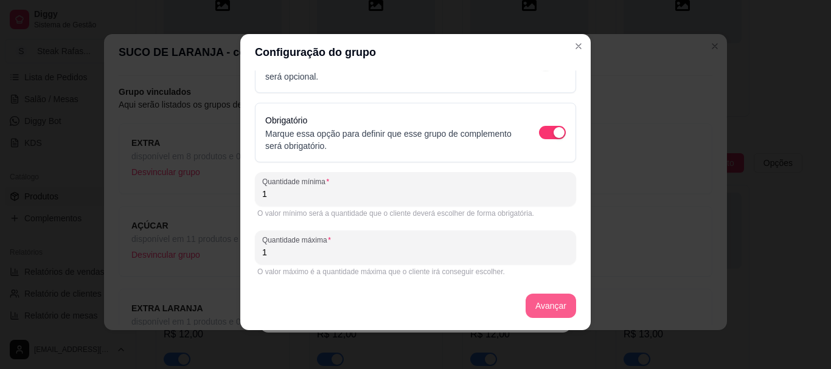
type input "1"
click at [531, 306] on button "Avançar" at bounding box center [550, 306] width 50 height 24
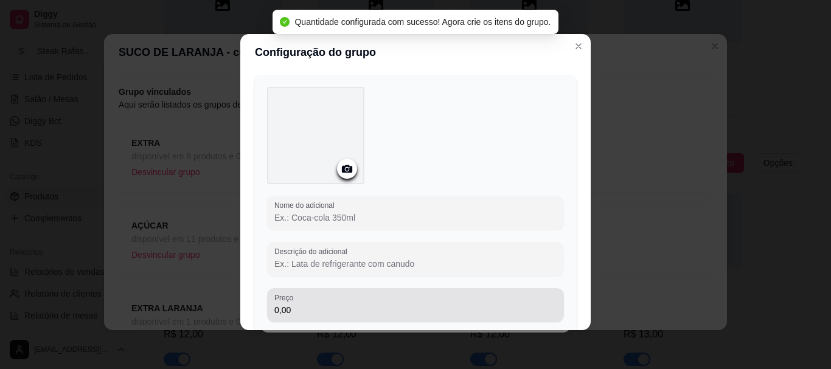
scroll to position [133, 0]
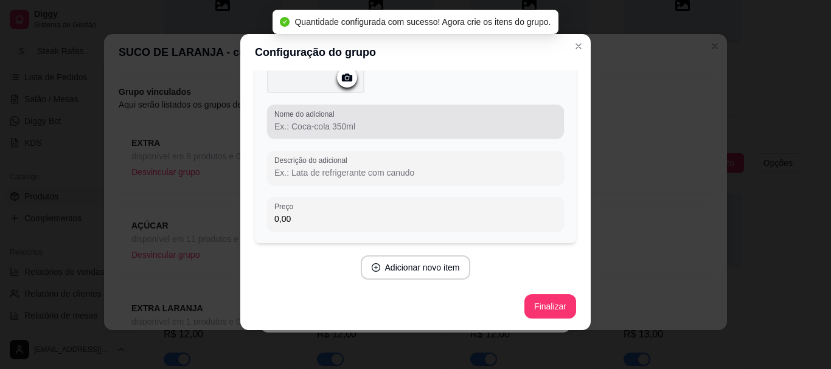
click at [350, 130] on input "Nome do adicional" at bounding box center [415, 126] width 282 height 12
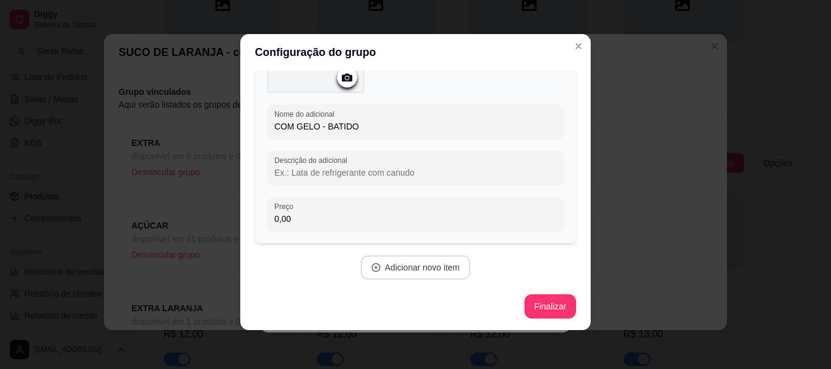
type input "COM GELO - BATIDO"
click at [424, 273] on button "Adicionar novo item" at bounding box center [416, 267] width 110 height 24
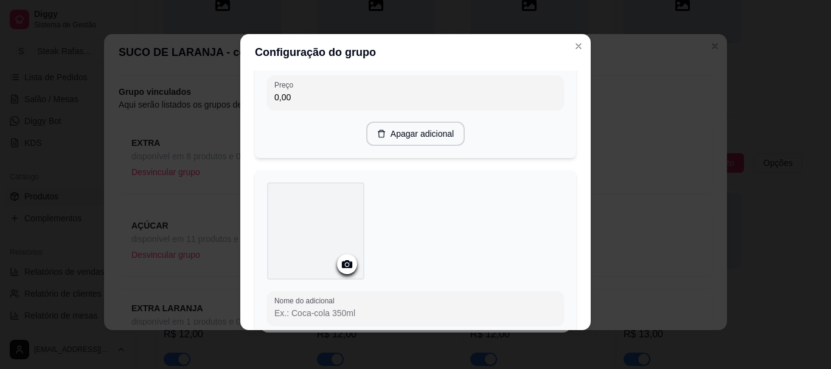
scroll to position [482, 0]
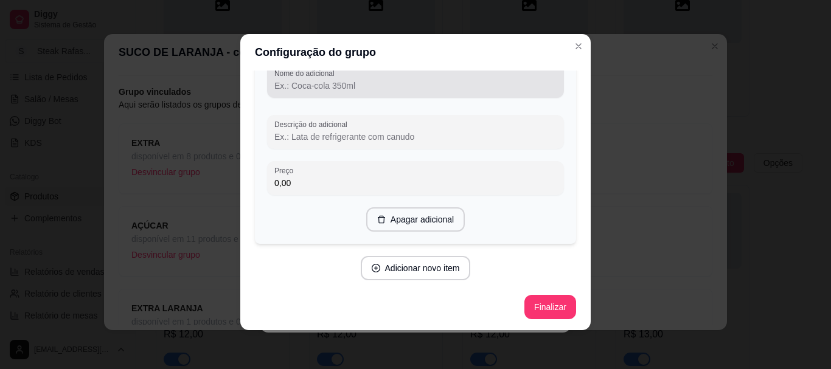
click at [313, 93] on div "Nome do adicional" at bounding box center [415, 81] width 297 height 34
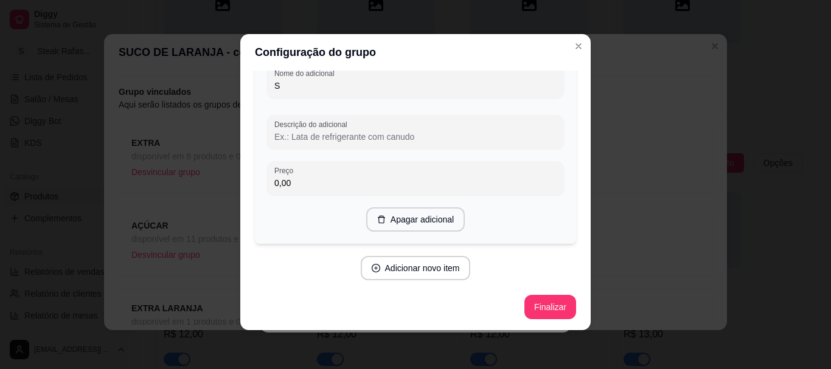
scroll to position [477, 0]
click at [308, 89] on input "SEM GELO NATURAL" at bounding box center [415, 91] width 282 height 12
type input "SEM GELO - NATURAL"
click at [547, 299] on button "Finalizar" at bounding box center [550, 307] width 52 height 24
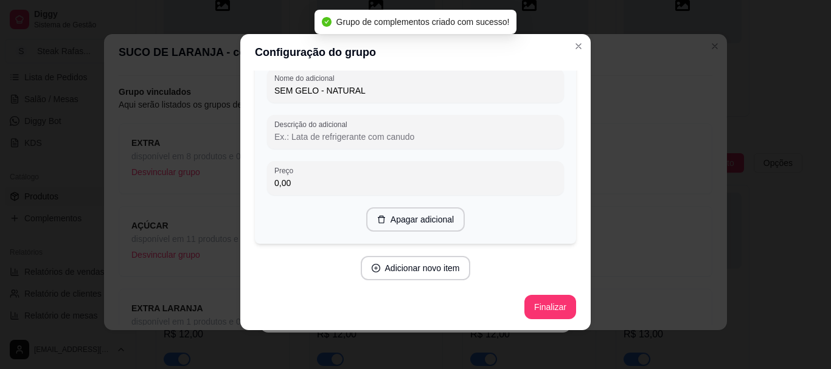
click at [575, 34] on header "Configuração do grupo" at bounding box center [415, 52] width 350 height 36
click at [575, 39] on button "Close" at bounding box center [578, 45] width 19 height 19
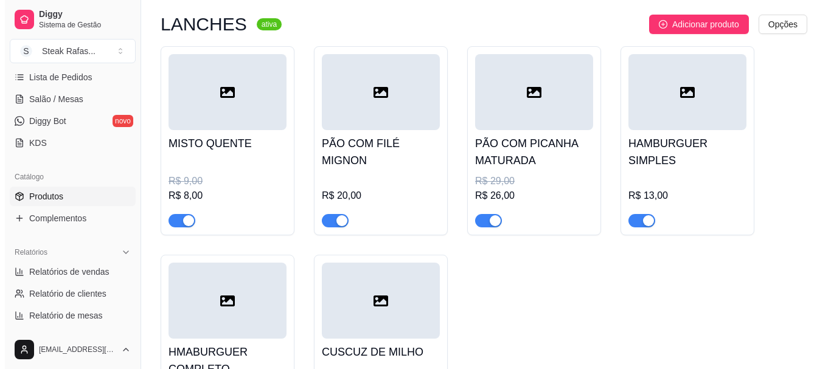
scroll to position [0, 0]
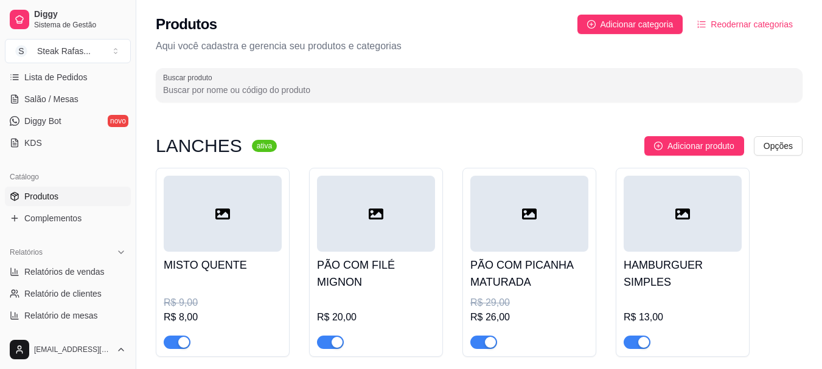
click at [749, 19] on span "Reodernar categorias" at bounding box center [751, 24] width 82 height 13
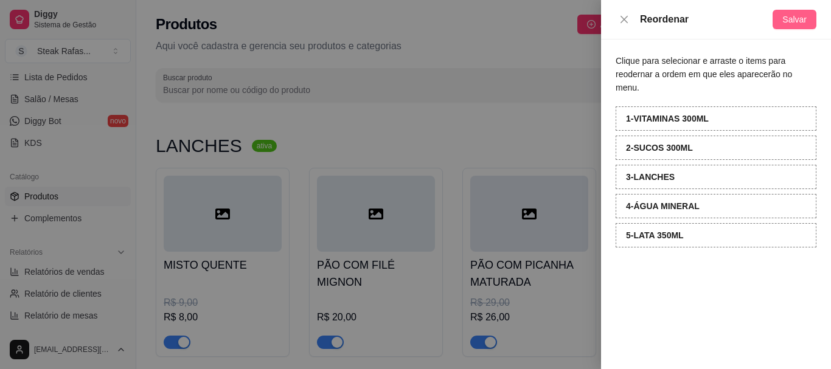
click at [794, 16] on span "Salvar" at bounding box center [794, 19] width 24 height 13
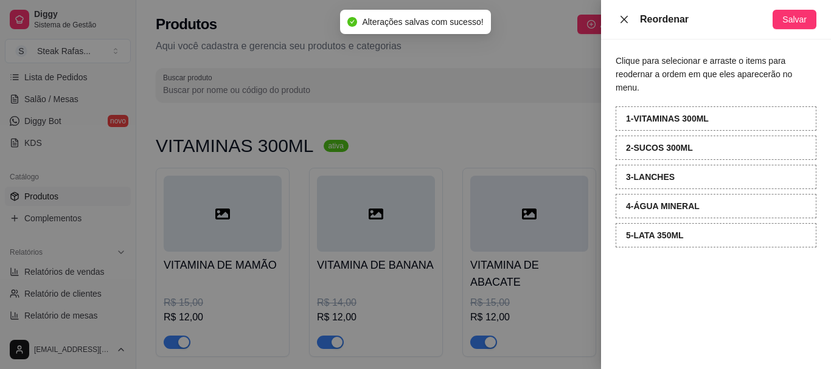
click at [626, 21] on icon "close" at bounding box center [623, 18] width 7 height 7
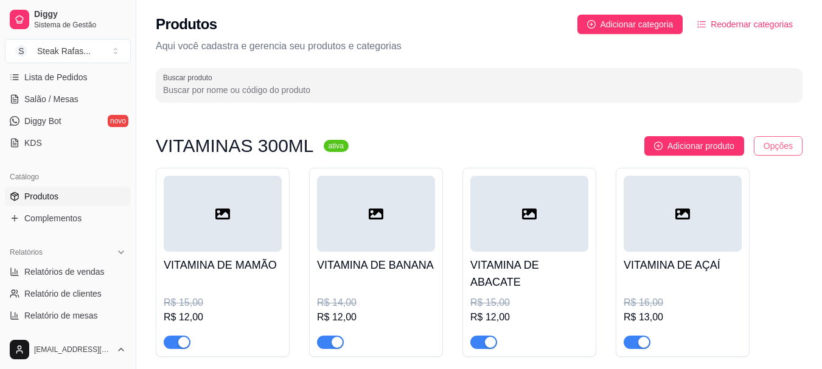
click at [770, 140] on html "Diggy Sistema de Gestão S Steak Rafas ... Loja fechada Período gratuito até 11/…" at bounding box center [411, 184] width 822 height 369
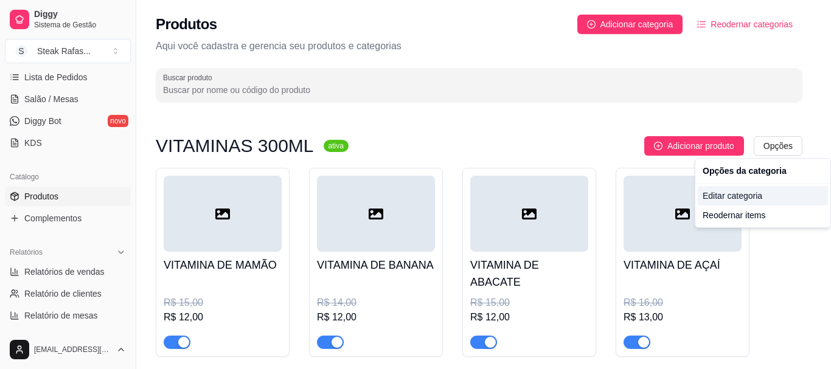
click at [724, 193] on div "Editar categoria" at bounding box center [762, 195] width 130 height 19
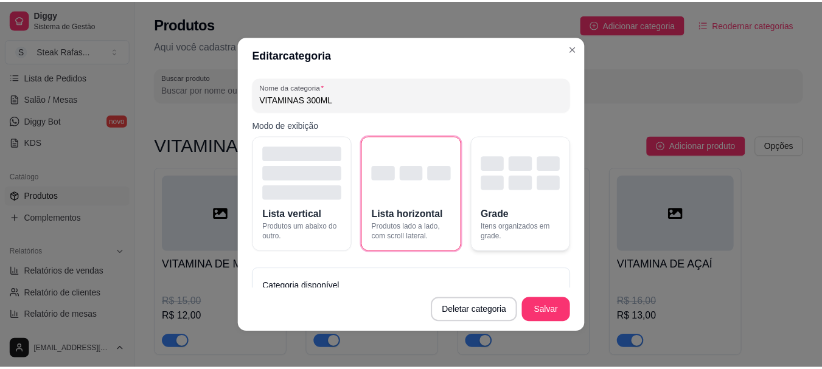
scroll to position [61, 0]
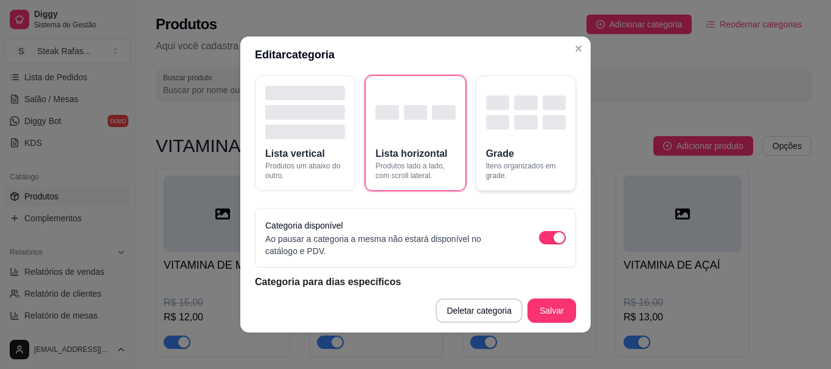
click at [496, 115] on div "button" at bounding box center [497, 122] width 23 height 15
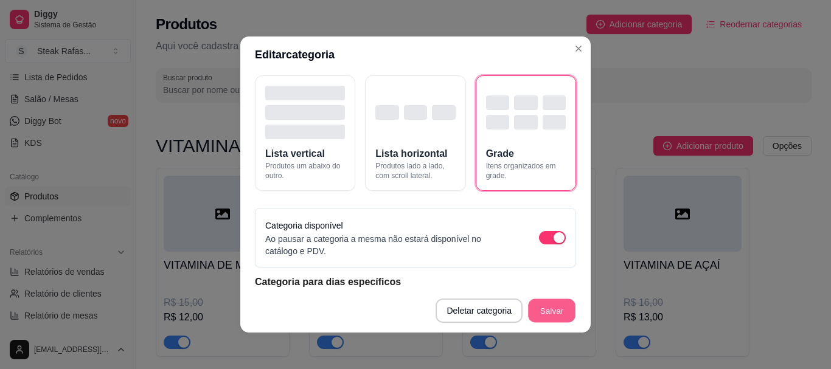
click at [538, 311] on button "Salvar" at bounding box center [551, 311] width 47 height 24
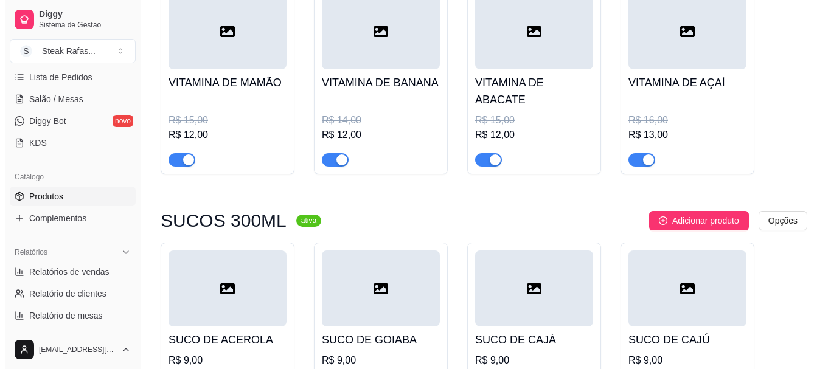
scroll to position [243, 0]
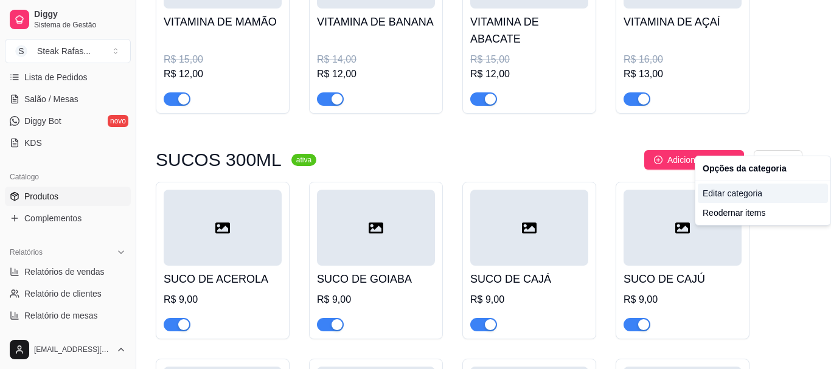
click at [749, 189] on div "Editar categoria" at bounding box center [762, 193] width 130 height 19
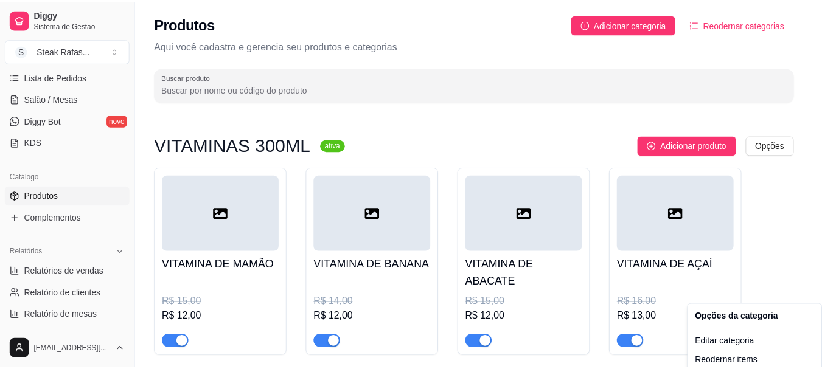
scroll to position [202, 0]
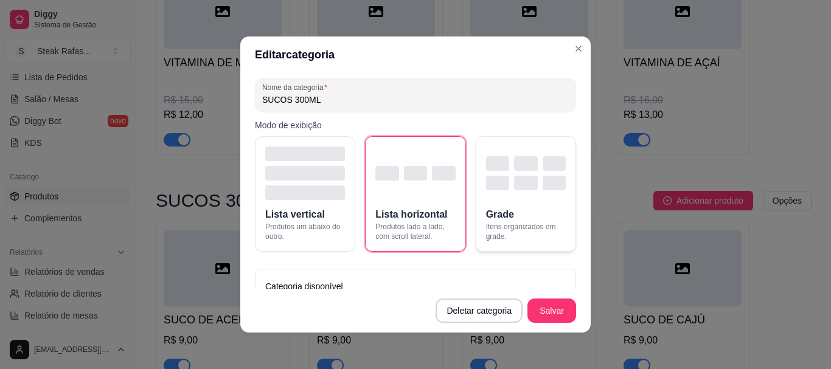
click at [540, 212] on button "Grade Itens organizados em grade." at bounding box center [526, 194] width 100 height 116
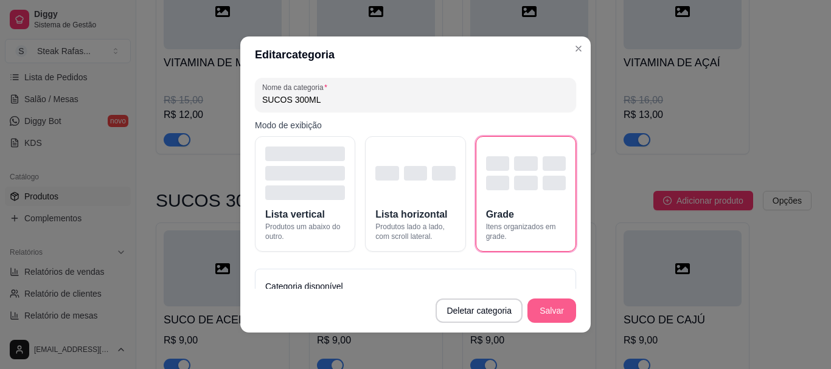
click at [543, 306] on button "Salvar" at bounding box center [551, 311] width 49 height 24
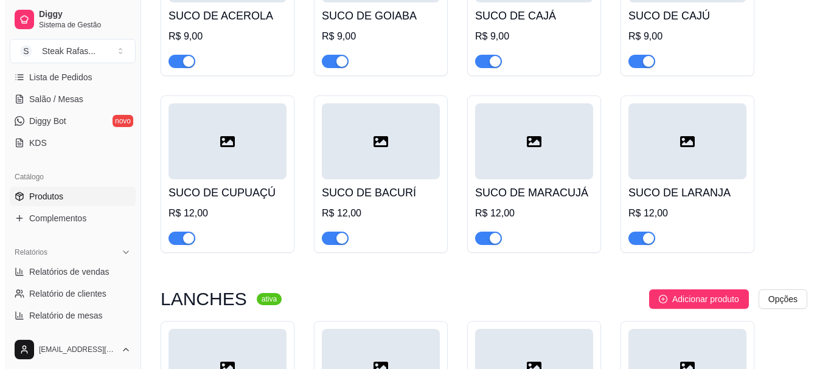
scroll to position [567, 0]
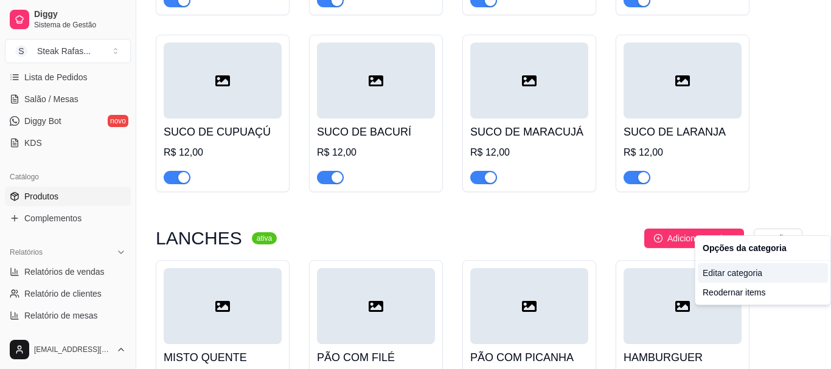
click at [725, 271] on div "Editar categoria" at bounding box center [762, 272] width 130 height 19
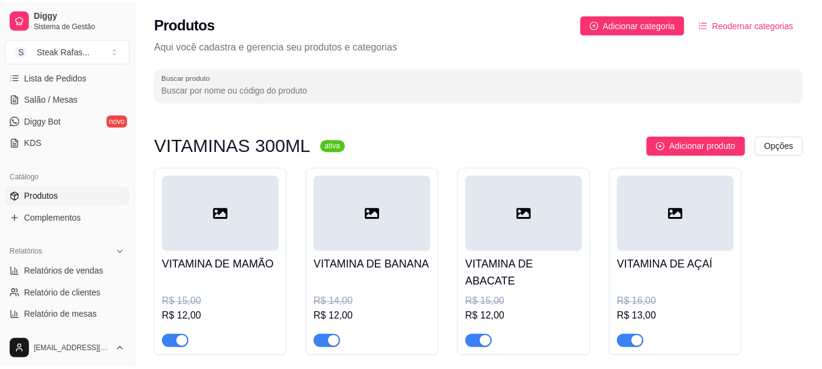
scroll to position [606, 0]
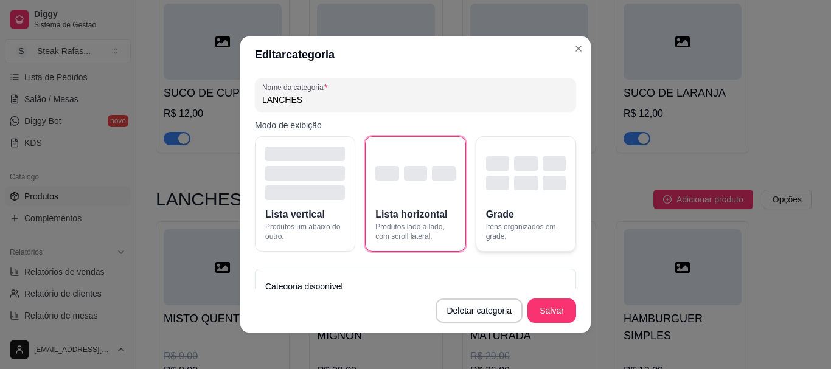
click at [525, 223] on span "Itens organizados em grade." at bounding box center [526, 231] width 80 height 19
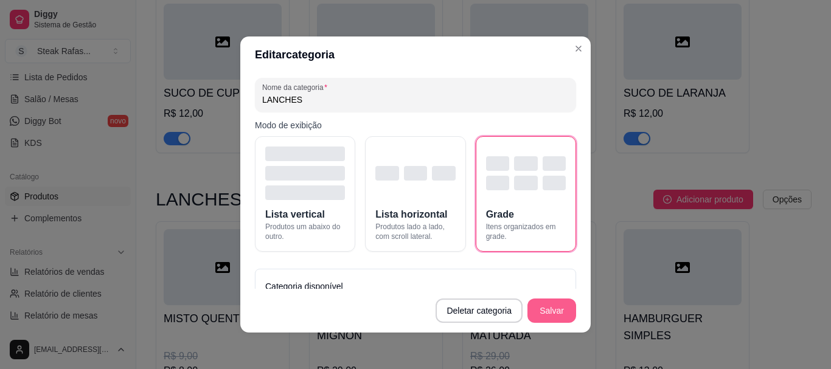
click at [560, 310] on button "Salvar" at bounding box center [551, 311] width 49 height 24
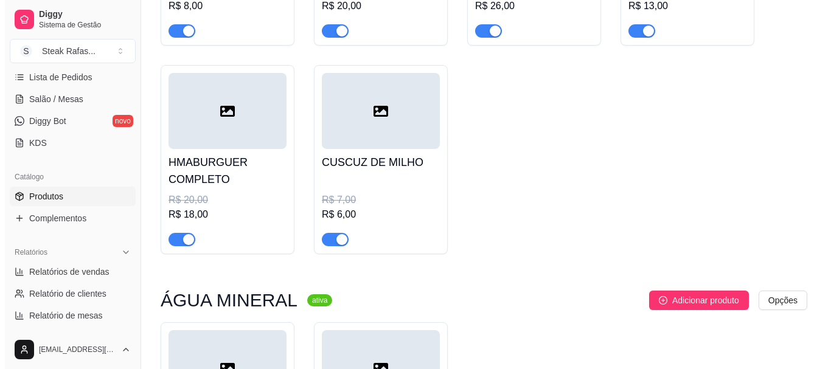
scroll to position [1032, 0]
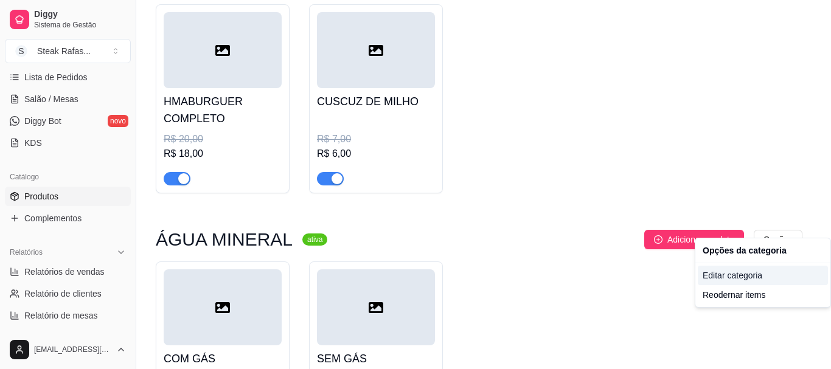
click at [732, 272] on div "Editar categoria" at bounding box center [762, 275] width 130 height 19
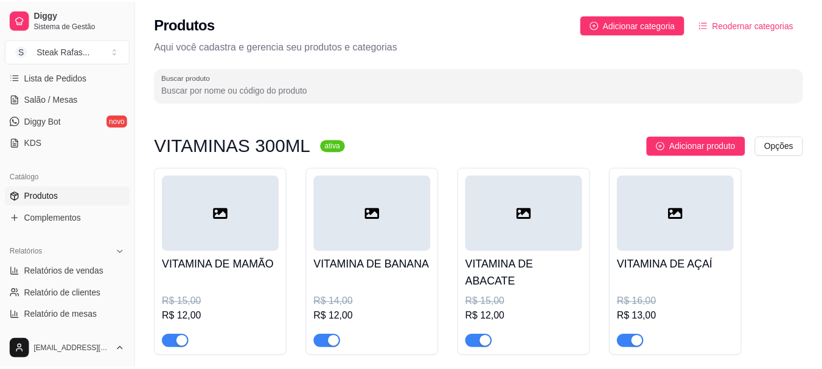
scroll to position [1073, 0]
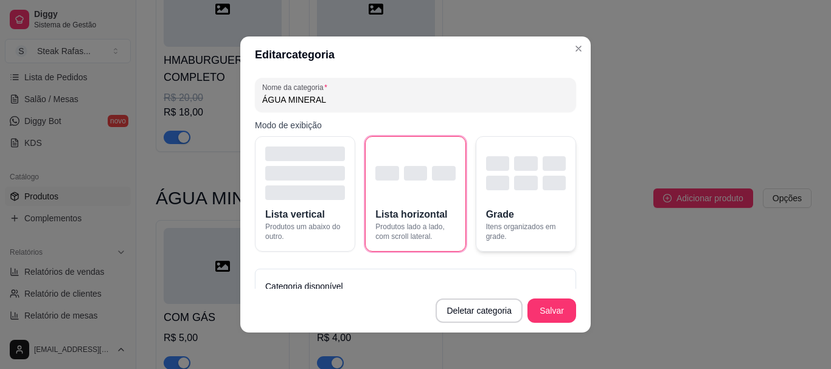
click at [542, 170] on div "button" at bounding box center [553, 163] width 23 height 15
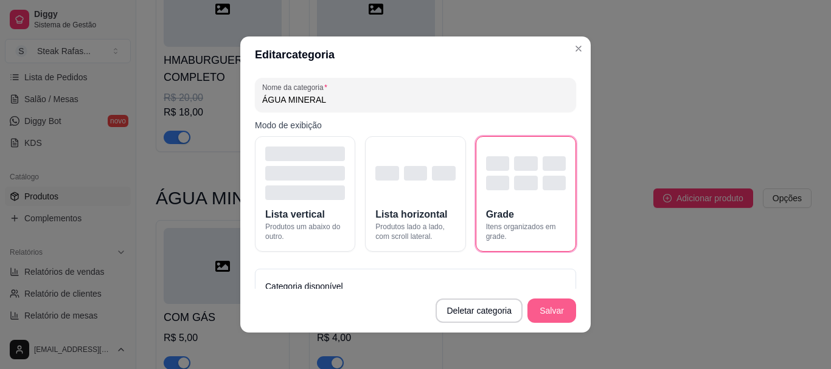
click at [542, 313] on button "Salvar" at bounding box center [551, 311] width 49 height 24
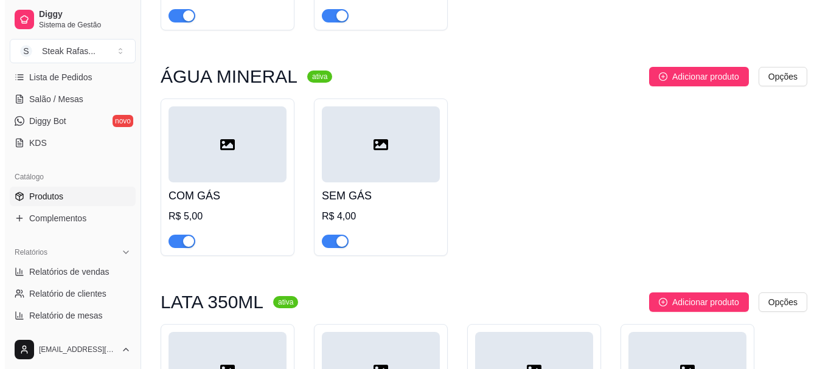
scroll to position [1377, 0]
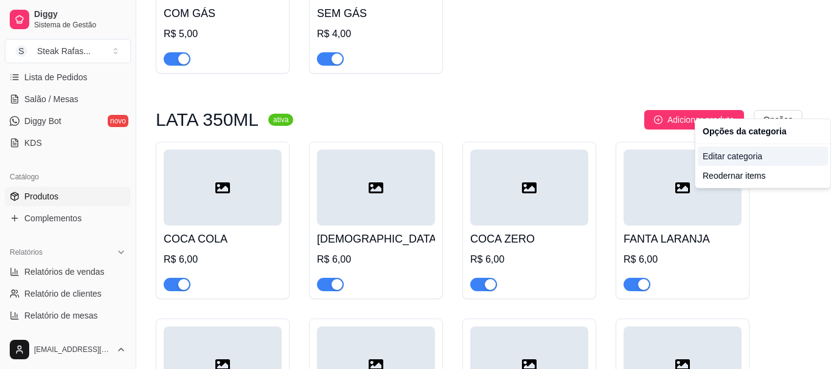
click at [786, 157] on div "Editar categoria" at bounding box center [762, 156] width 130 height 19
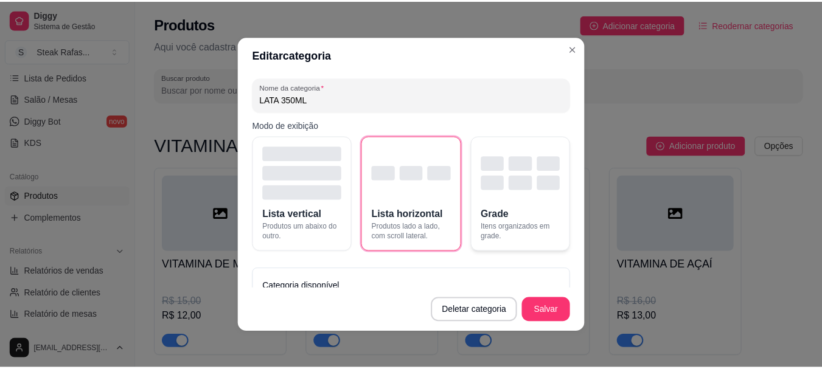
scroll to position [1300, 0]
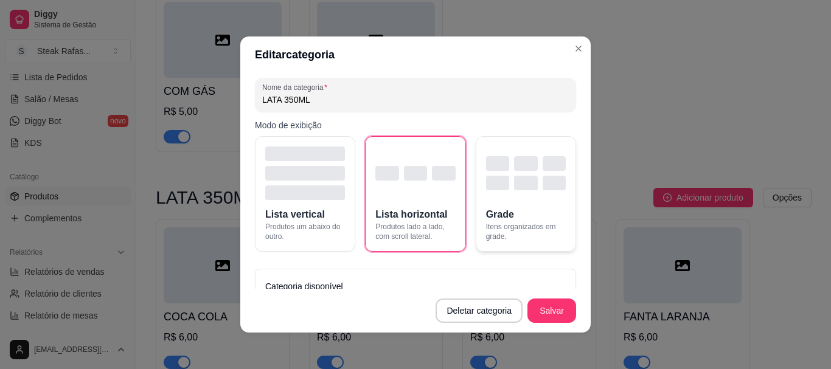
click at [542, 189] on div "button" at bounding box center [553, 183] width 23 height 15
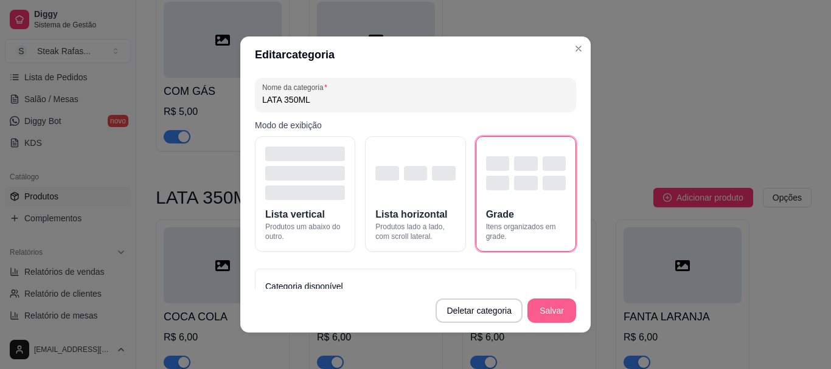
click at [542, 313] on button "Salvar" at bounding box center [551, 311] width 49 height 24
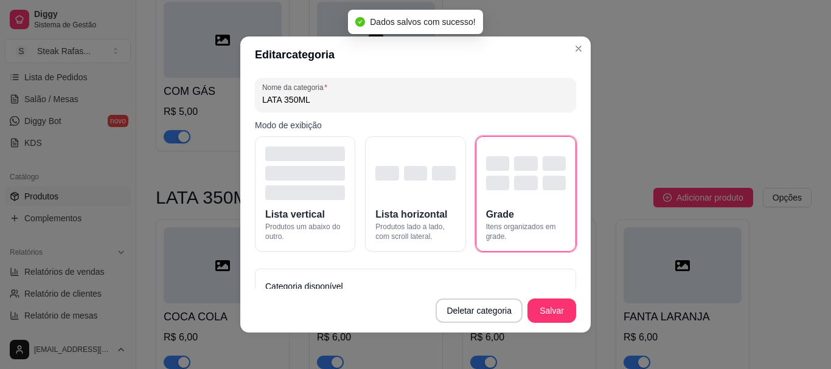
click at [572, 38] on header "Editar categoria" at bounding box center [415, 54] width 350 height 36
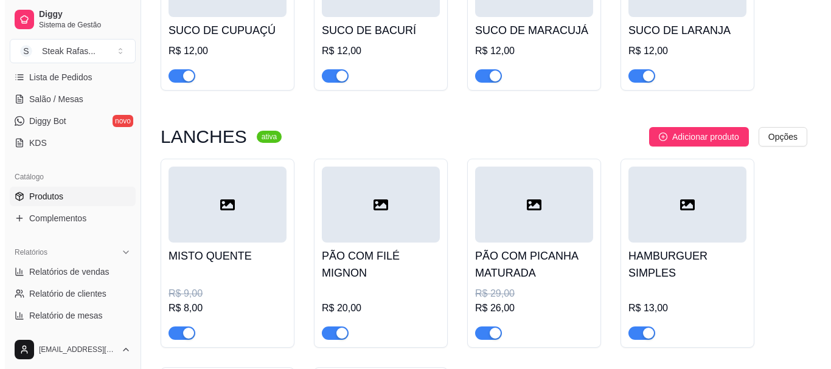
scroll to position [851, 0]
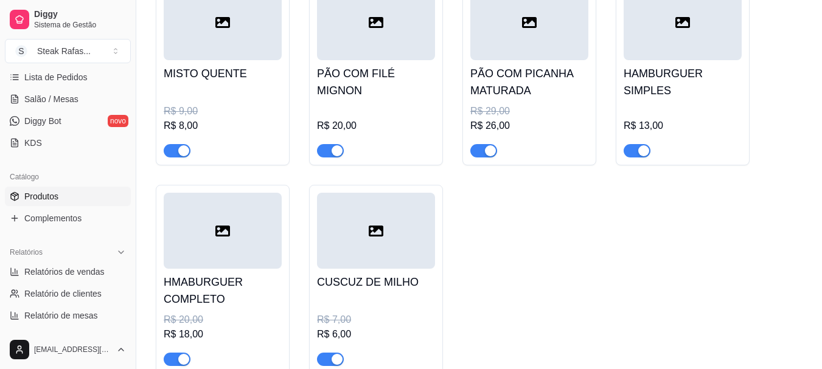
click at [192, 237] on div at bounding box center [223, 231] width 118 height 76
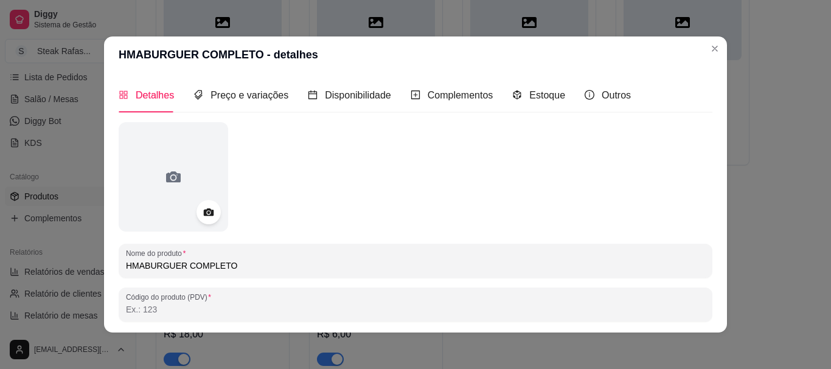
click at [139, 266] on input "HMABURGUER COMPLETO" at bounding box center [415, 266] width 579 height 12
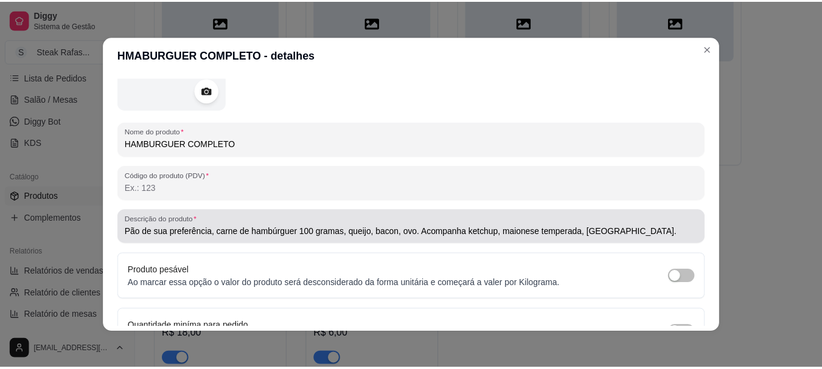
scroll to position [2, 0]
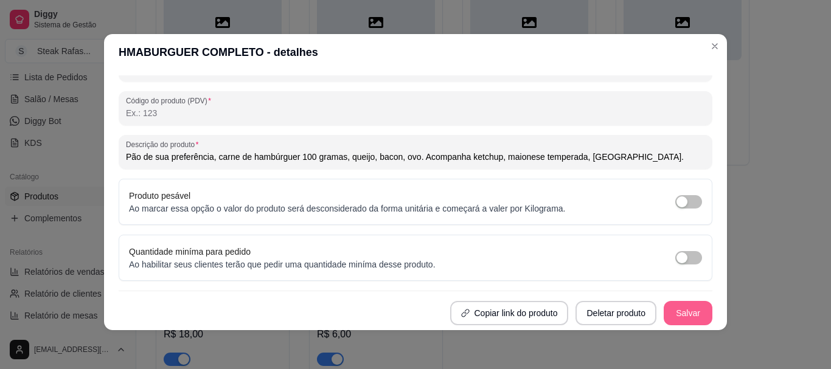
type input "HAMBURGUER COMPLETO"
click at [675, 313] on button "Salvar" at bounding box center [687, 314] width 47 height 24
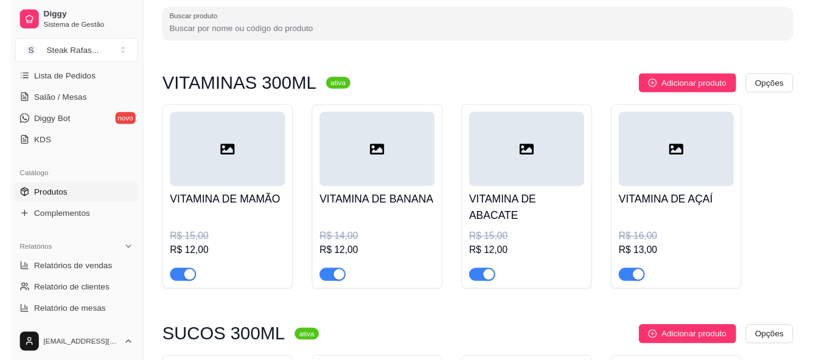
scroll to position [0, 0]
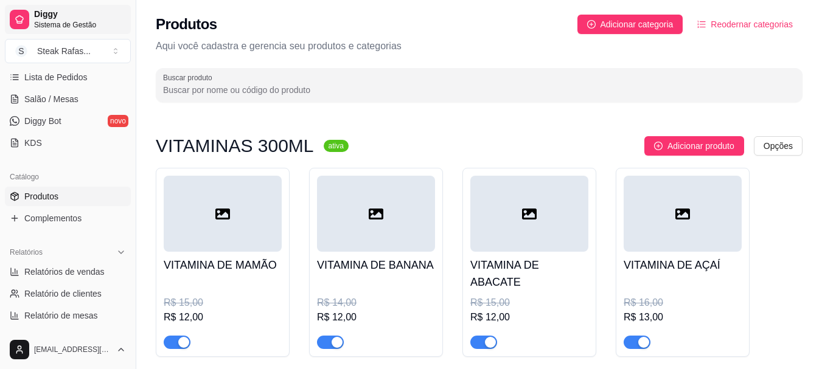
click at [53, 21] on span "Sistema de Gestão" at bounding box center [80, 25] width 92 height 10
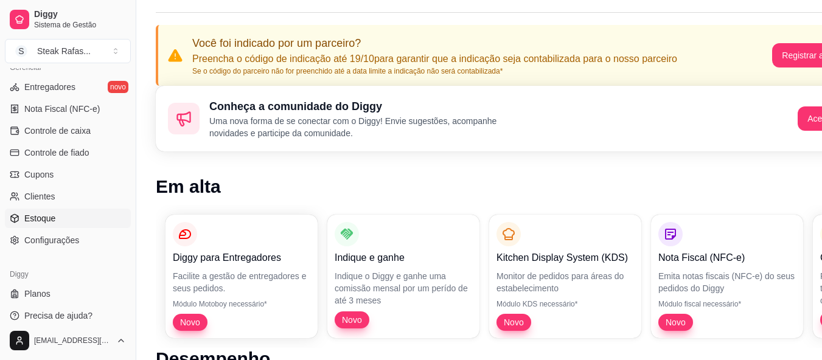
scroll to position [122, 0]
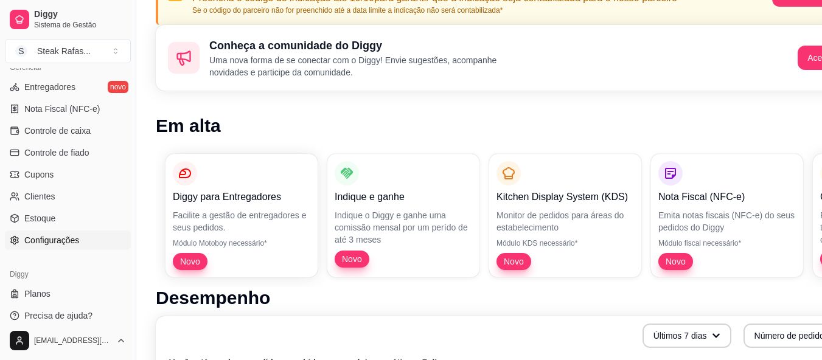
click at [62, 243] on span "Configurações" at bounding box center [51, 240] width 55 height 12
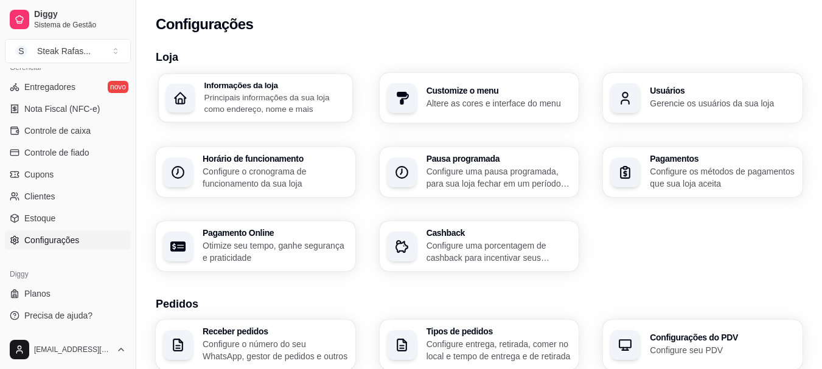
click at [277, 106] on p "Principais informações da sua loja como endereço, nome e mais" at bounding box center [274, 103] width 140 height 24
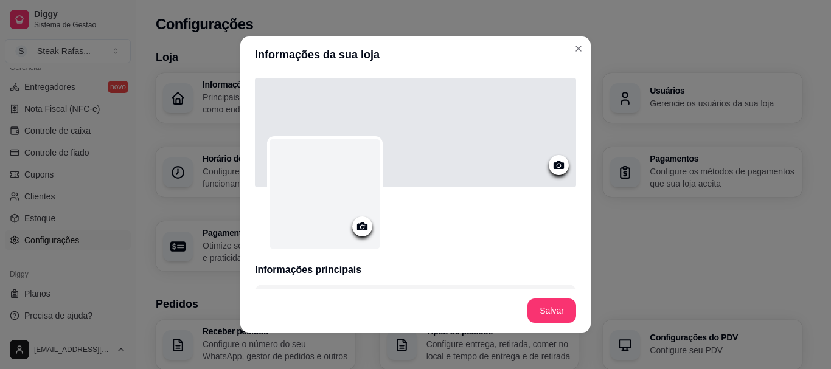
click at [361, 228] on icon at bounding box center [362, 227] width 10 height 8
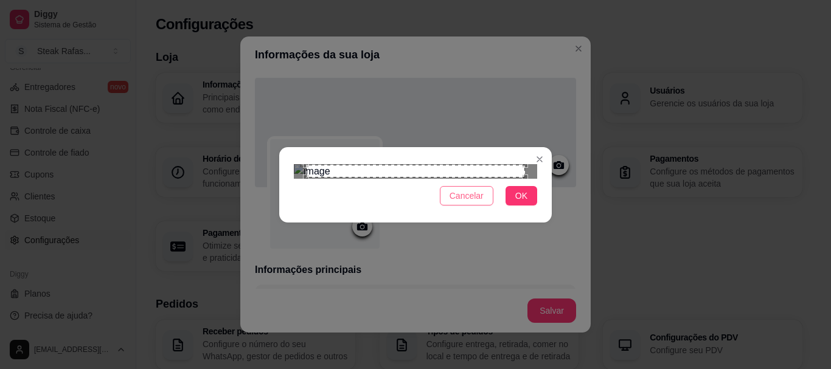
click at [451, 202] on span "Cancelar" at bounding box center [466, 195] width 34 height 13
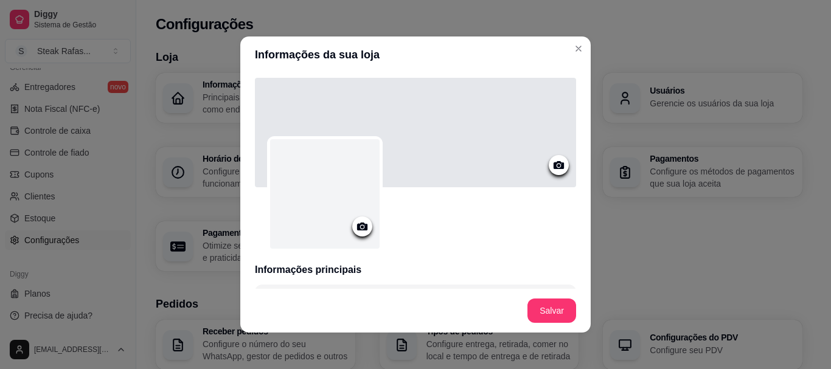
click at [356, 221] on icon at bounding box center [362, 227] width 14 height 14
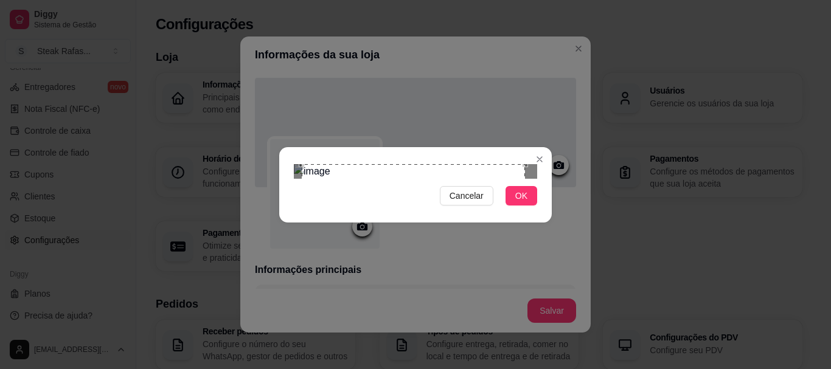
click at [211, 33] on div "Cancelar OK" at bounding box center [415, 184] width 831 height 369
click at [387, 247] on div "Use the arrow keys to move the crop selection area" at bounding box center [410, 275] width 223 height 223
click at [494, 280] on div "Use the arrow keys to move the crop selection area" at bounding box center [410, 275] width 223 height 223
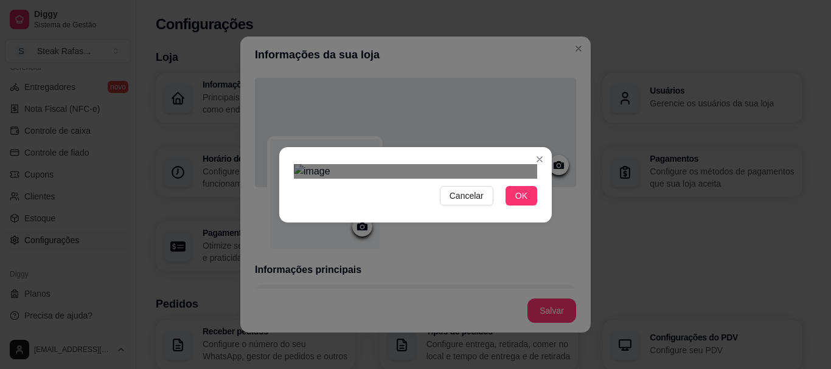
click at [116, 31] on div "Cancelar OK" at bounding box center [415, 184] width 831 height 369
click at [440, 176] on div "Use the arrow keys to move the crop selection area" at bounding box center [413, 276] width 200 height 200
click at [527, 206] on button "OK" at bounding box center [521, 195] width 32 height 19
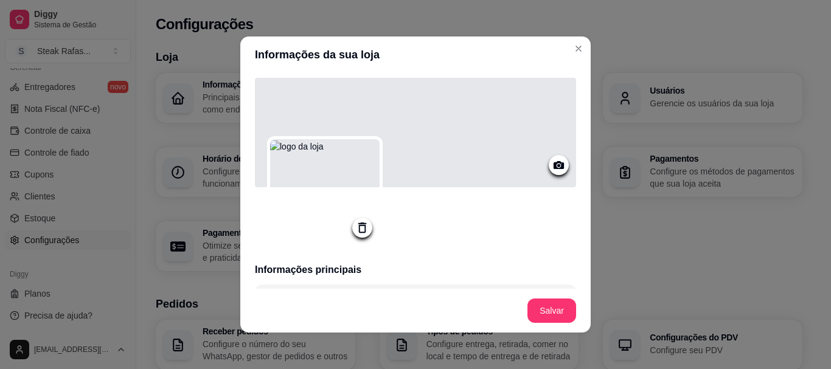
click at [553, 167] on icon at bounding box center [558, 165] width 10 height 8
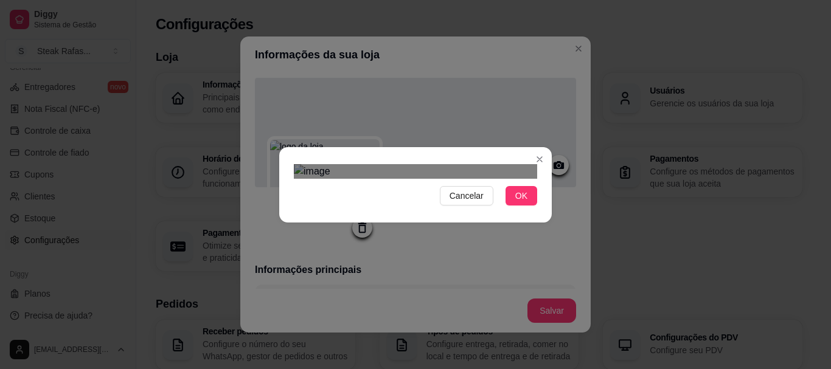
click at [405, 291] on div "Use the arrow keys to move the crop selection area" at bounding box center [411, 327] width 219 height 73
click at [479, 291] on div "Use the arrow keys to move the crop selection area" at bounding box center [393, 321] width 182 height 61
click at [428, 299] on div "Use the arrow keys to move the crop selection area" at bounding box center [408, 329] width 182 height 61
click at [468, 254] on div "Use the arrow keys to move the crop selection area" at bounding box center [409, 284] width 182 height 61
click at [503, 164] on img at bounding box center [415, 171] width 243 height 15
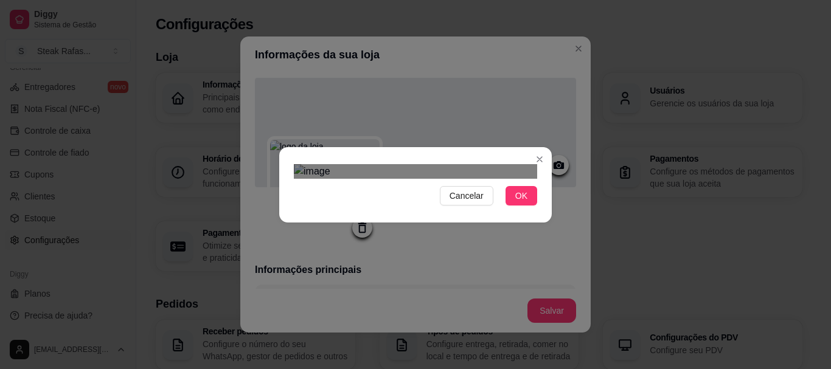
click at [298, 179] on div at bounding box center [415, 171] width 243 height 15
click at [520, 164] on div at bounding box center [415, 171] width 243 height 15
click at [443, 265] on div "Use the arrow keys to move the crop selection area" at bounding box center [416, 302] width 223 height 74
click at [507, 206] on button "OK" at bounding box center [521, 195] width 32 height 19
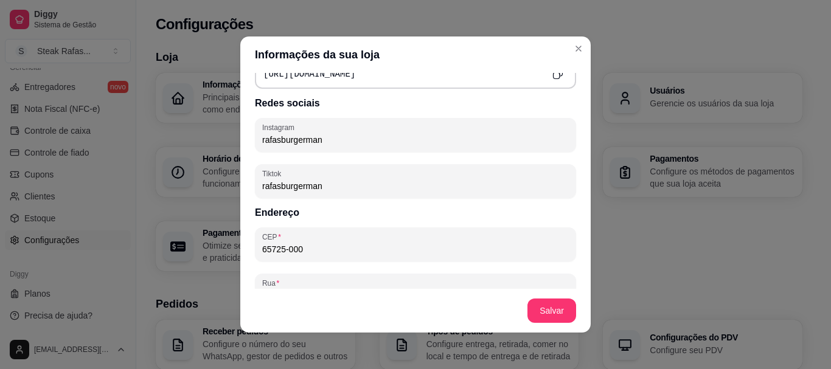
scroll to position [730, 0]
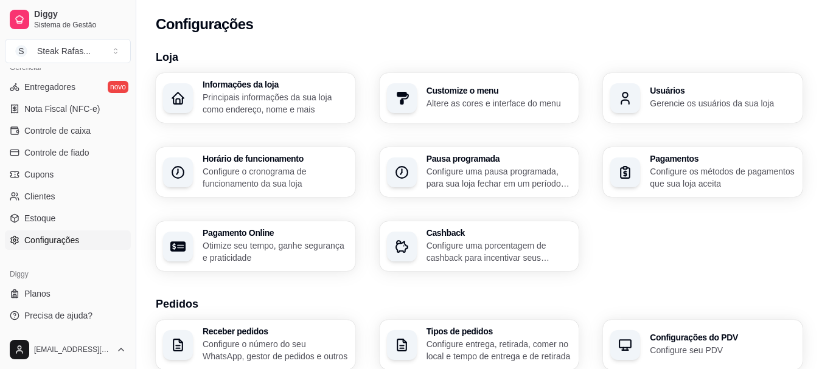
click at [300, 104] on p "Principais informações da sua loja como endereço, nome e mais" at bounding box center [274, 103] width 145 height 24
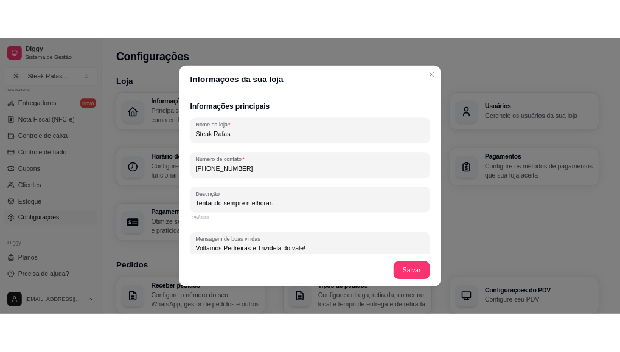
scroll to position [304, 0]
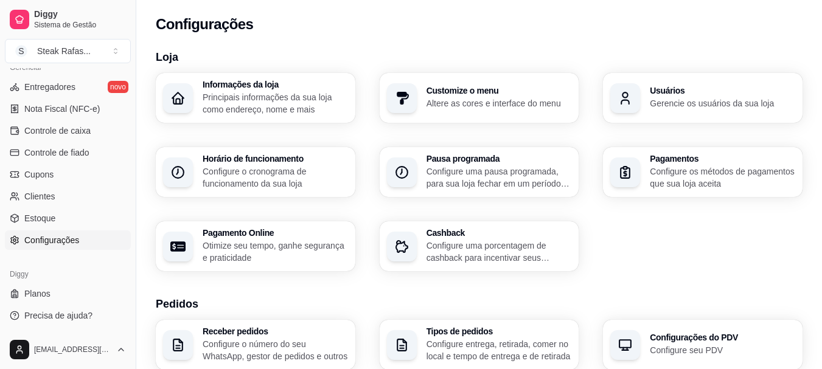
click at [408, 9] on div "Configurações" at bounding box center [478, 20] width 685 height 41
